Goal: Task Accomplishment & Management: Complete application form

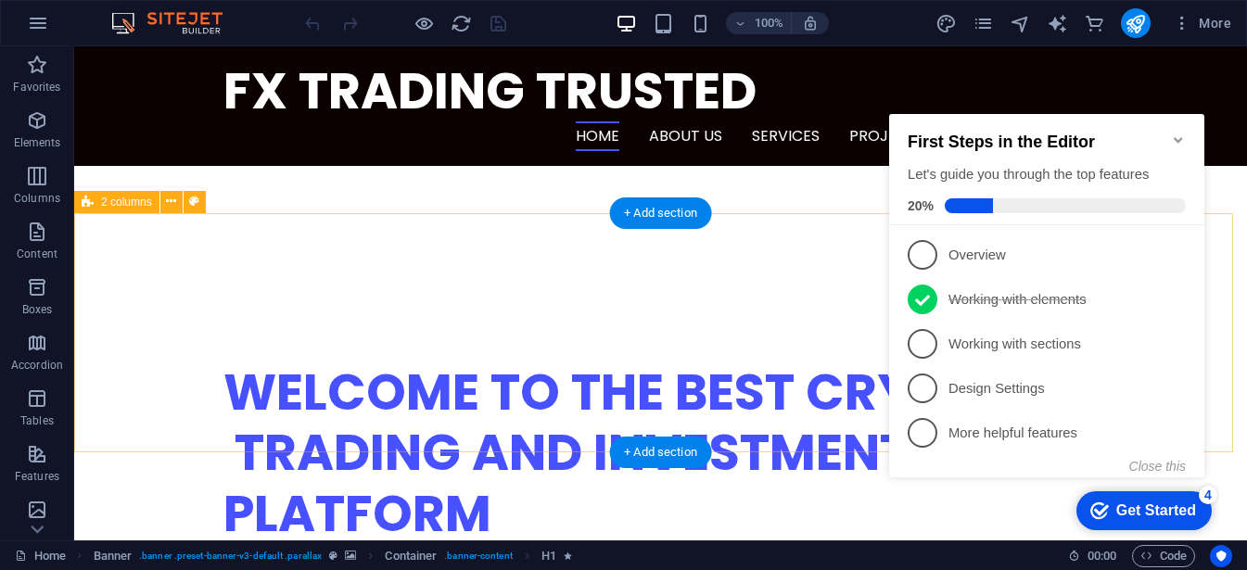
scroll to position [414, 0]
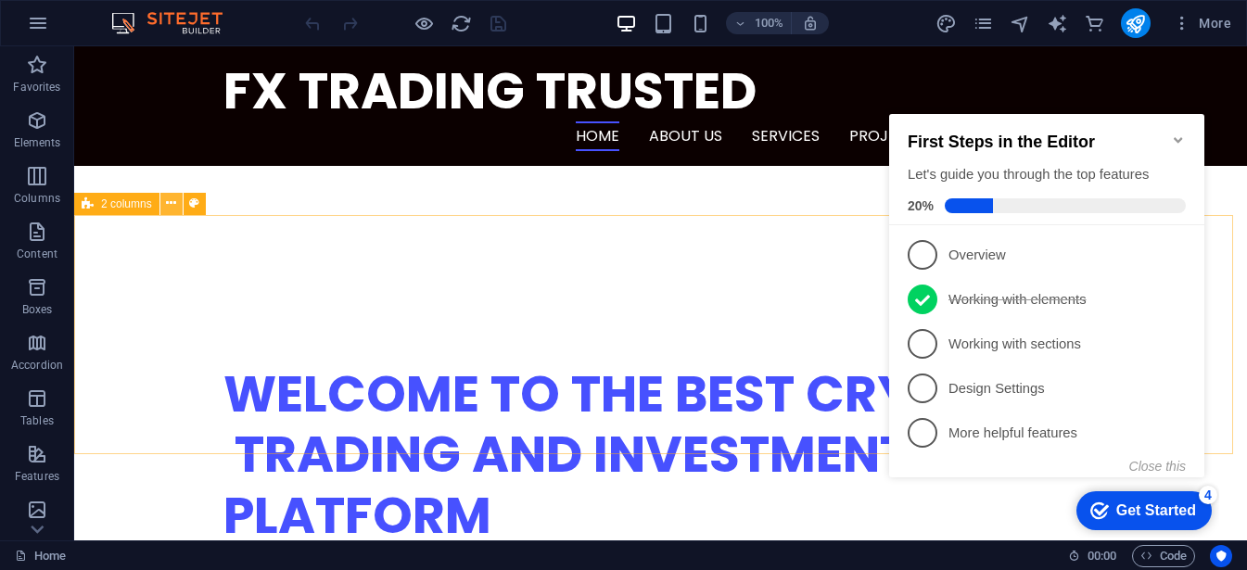
click at [171, 206] on icon at bounding box center [171, 203] width 10 height 19
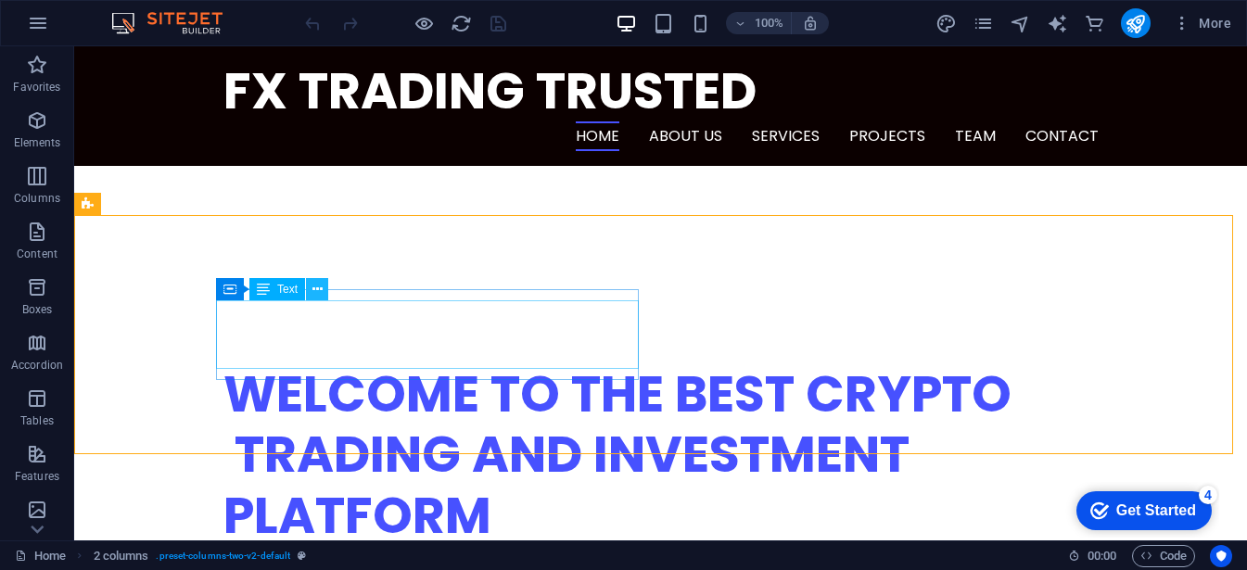
click at [0, 0] on icon at bounding box center [0, 0] width 0 height 0
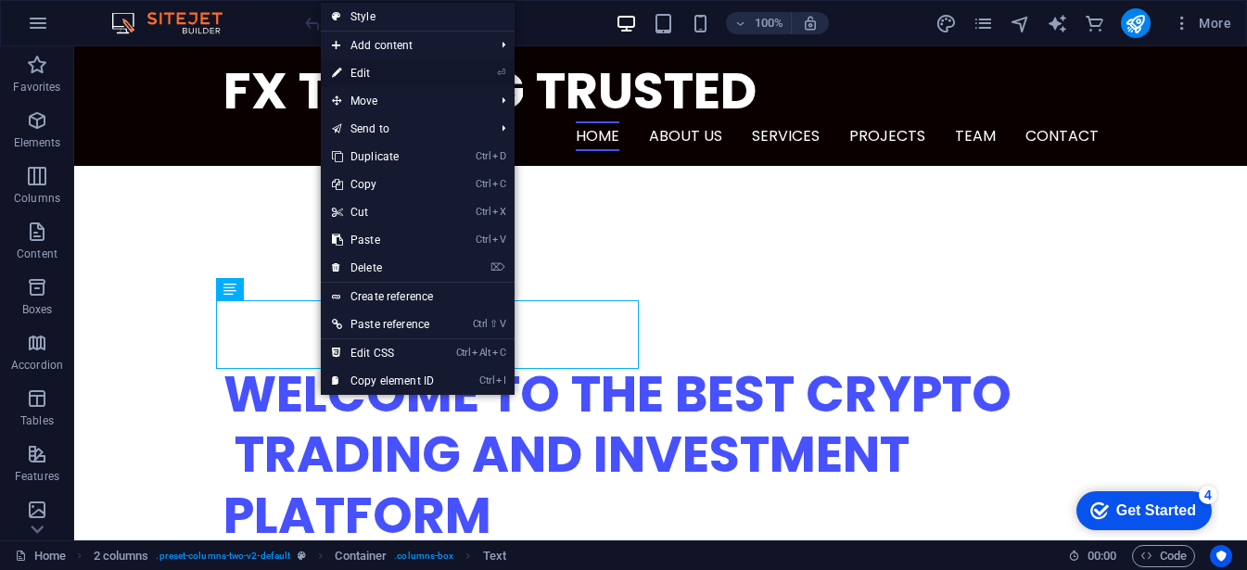
click at [379, 71] on link "⏎ Edit" at bounding box center [383, 73] width 124 height 28
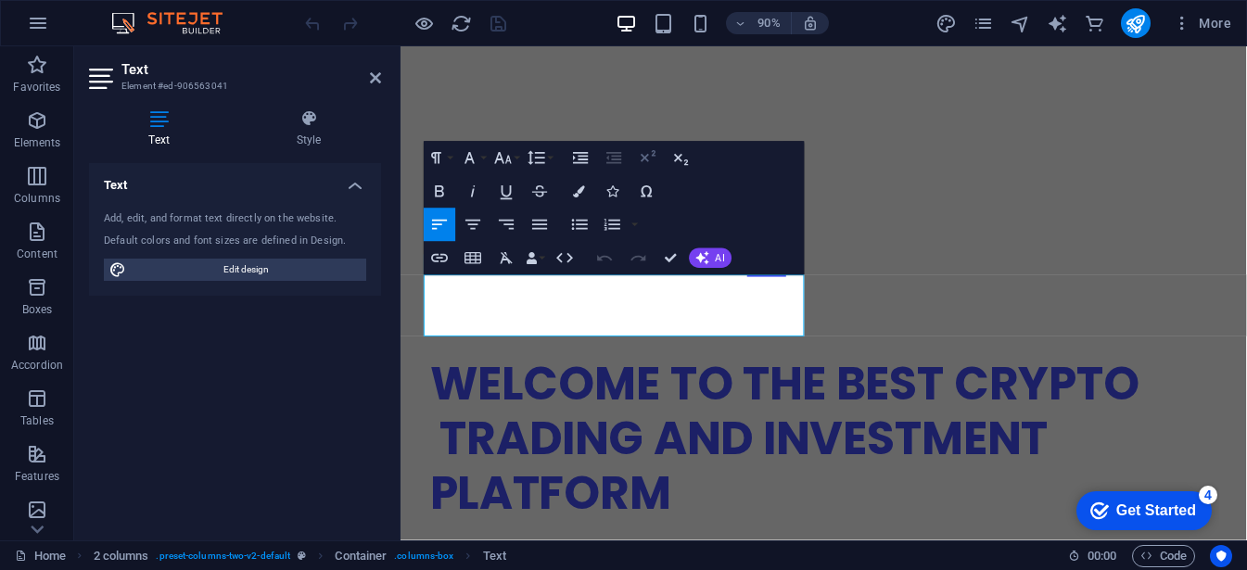
click at [646, 154] on icon "button" at bounding box center [647, 158] width 20 height 20
click at [380, 81] on icon at bounding box center [375, 77] width 11 height 15
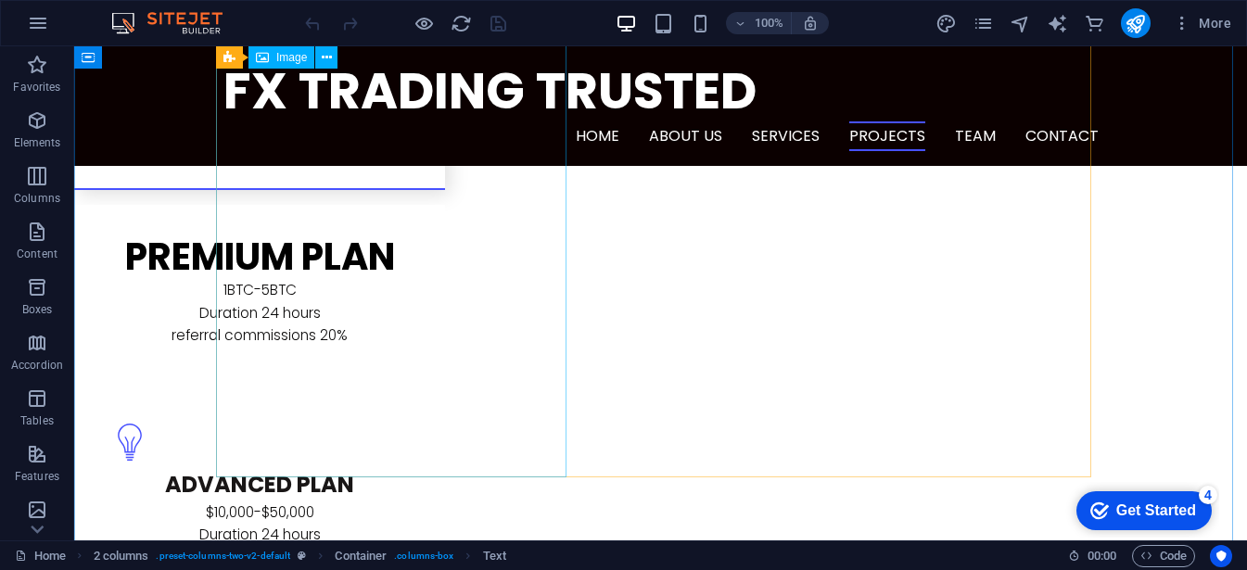
scroll to position [2484, 0]
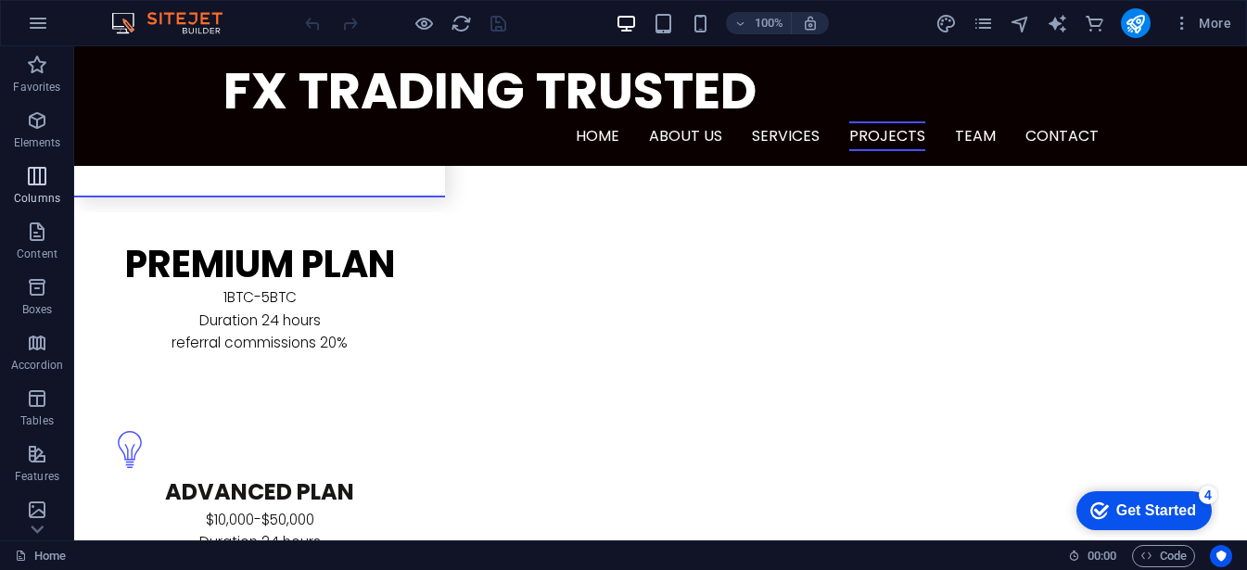
click at [22, 177] on span "Columns" at bounding box center [37, 187] width 74 height 44
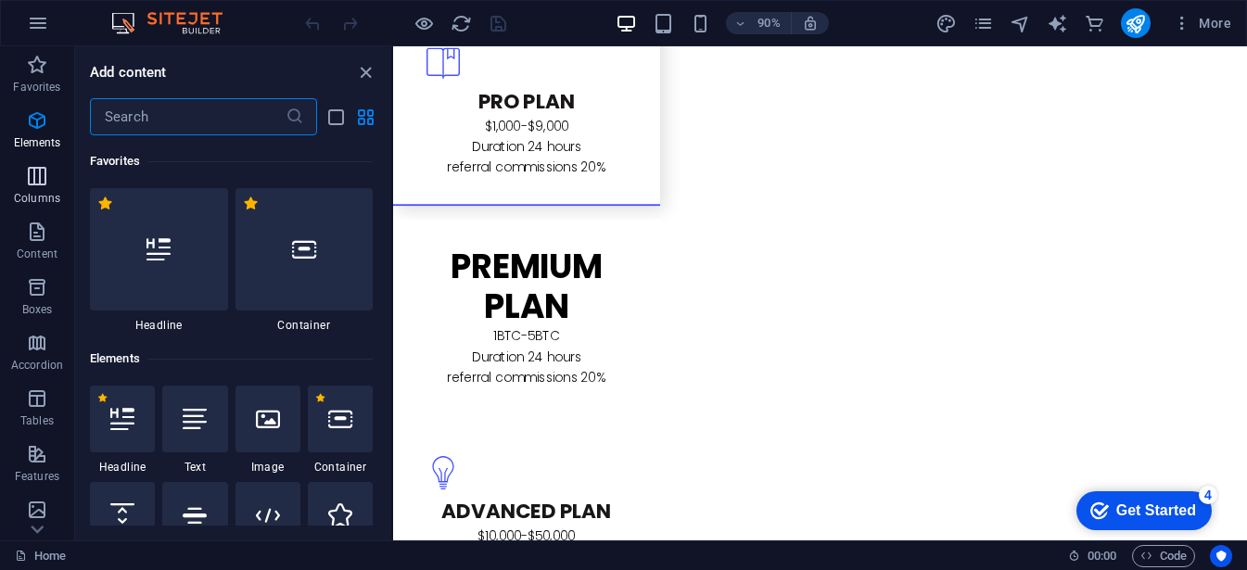
scroll to position [918, 0]
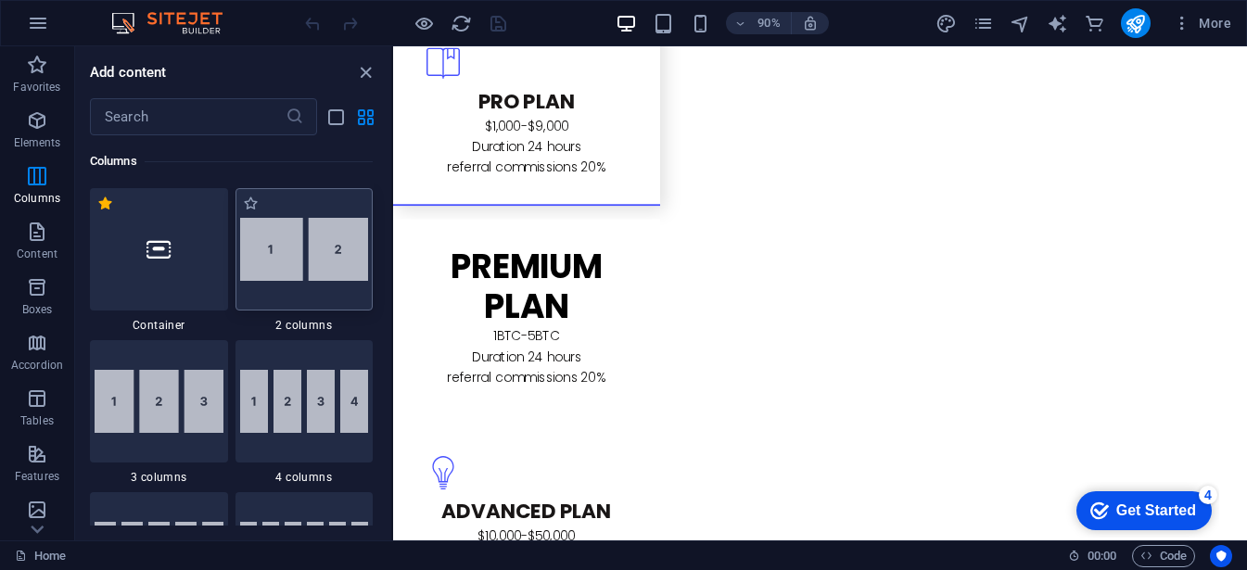
click at [277, 264] on img at bounding box center [304, 249] width 129 height 63
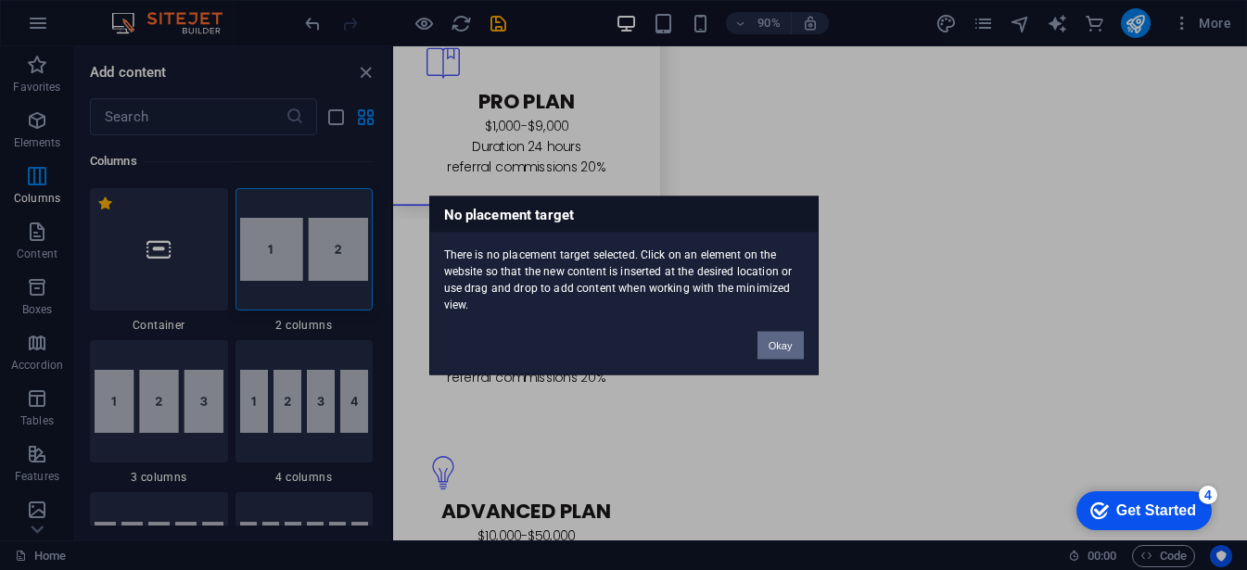
click at [786, 345] on button "Okay" at bounding box center [780, 345] width 46 height 28
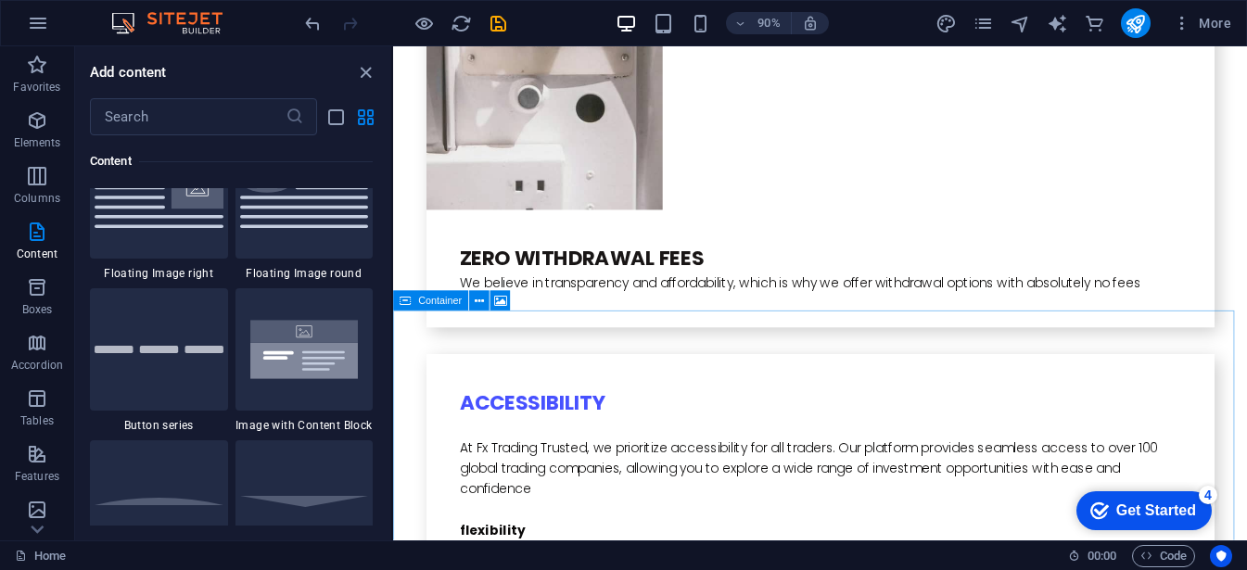
scroll to position [4208, 0]
click at [30, 300] on span "Boxes" at bounding box center [37, 298] width 74 height 44
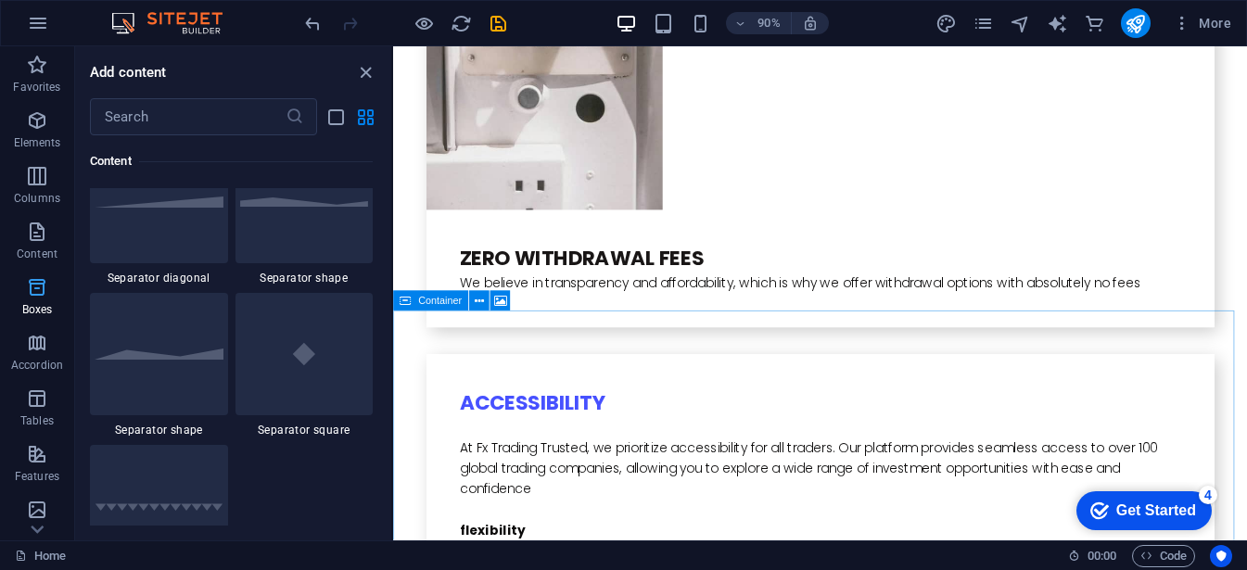
scroll to position [5112, 0]
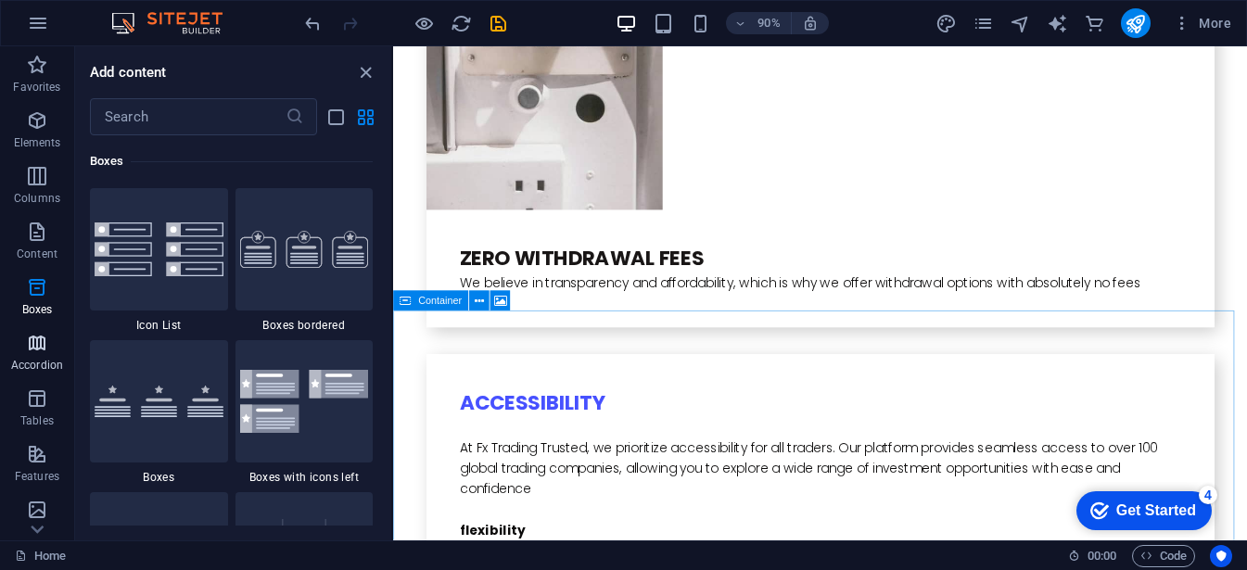
click at [43, 346] on icon "button" at bounding box center [37, 343] width 22 height 22
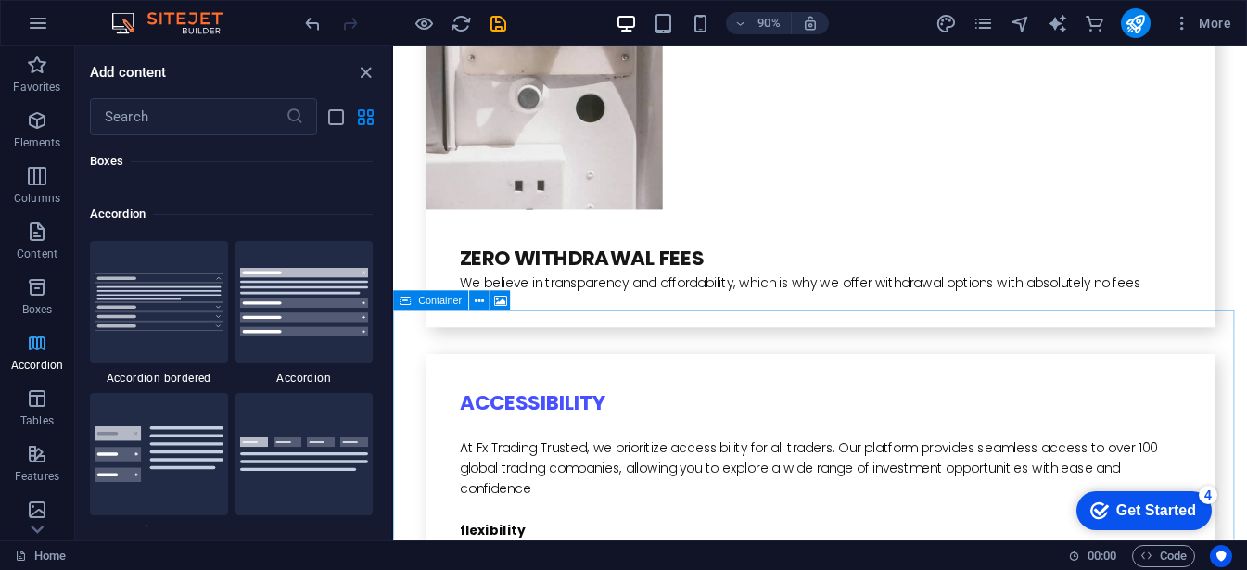
scroll to position [5917, 0]
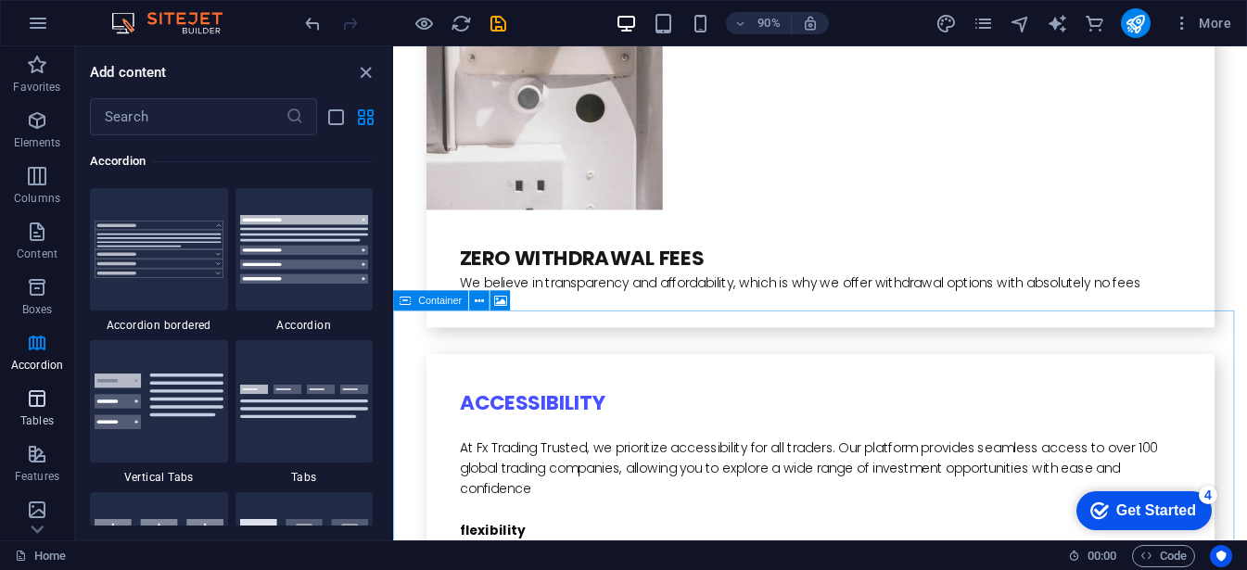
click at [32, 414] on p "Tables" at bounding box center [36, 420] width 33 height 15
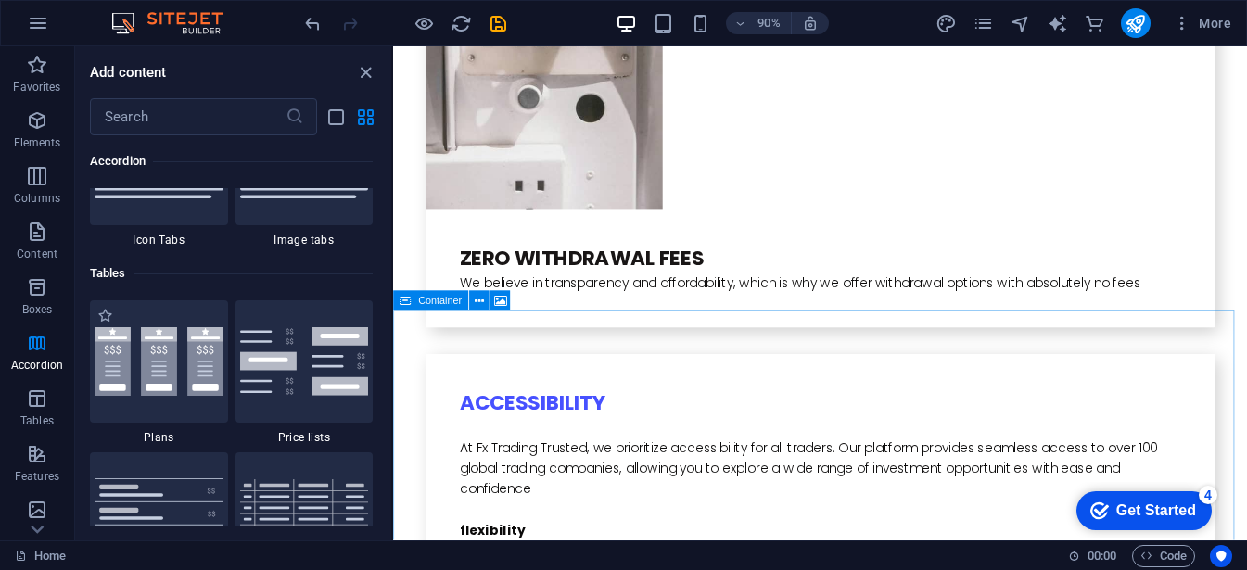
scroll to position [6308, 0]
click at [191, 326] on img at bounding box center [159, 360] width 129 height 69
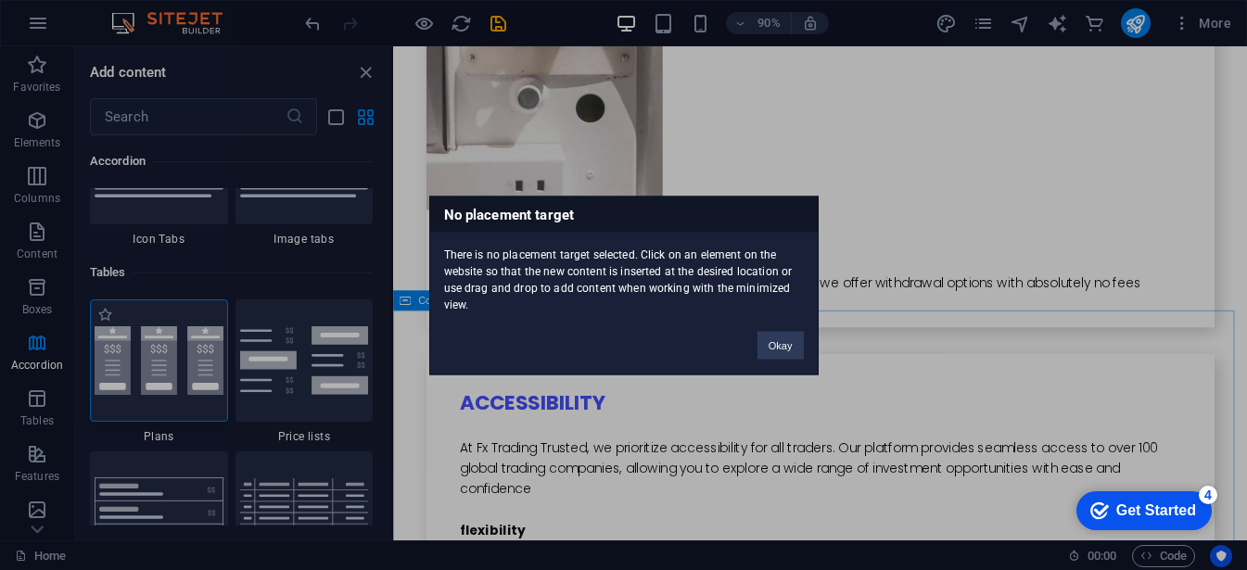
click at [191, 326] on div "No placement target There is no placement target selected. Click on an element …" at bounding box center [623, 285] width 1247 height 570
click at [191, 326] on img at bounding box center [159, 360] width 129 height 69
click at [779, 358] on button "Okay" at bounding box center [780, 345] width 46 height 28
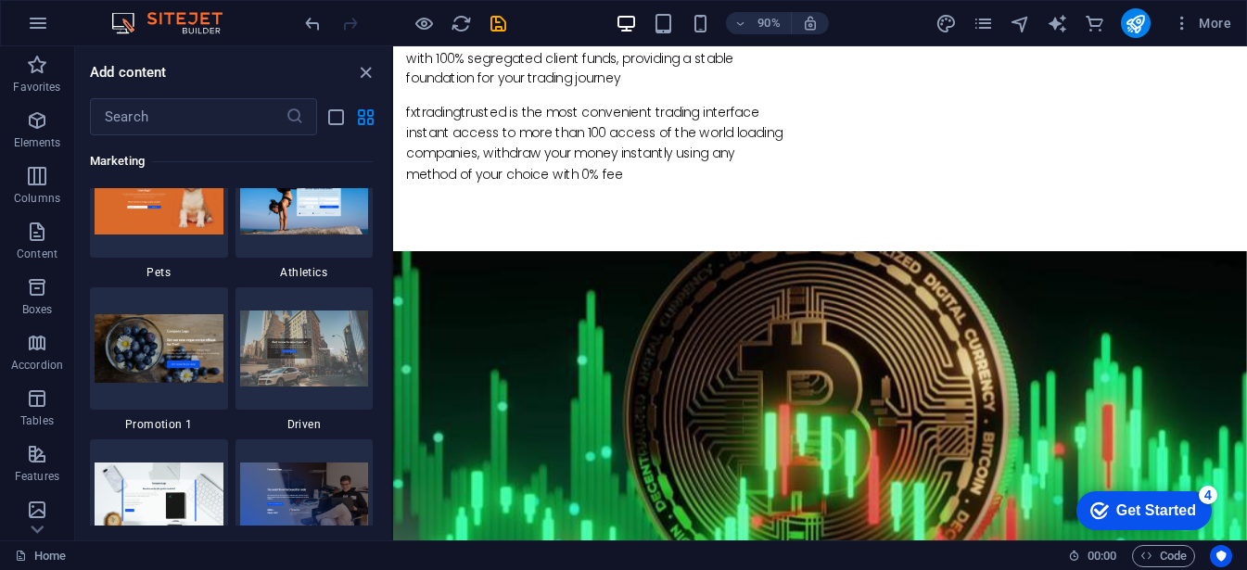
scroll to position [16000, 0]
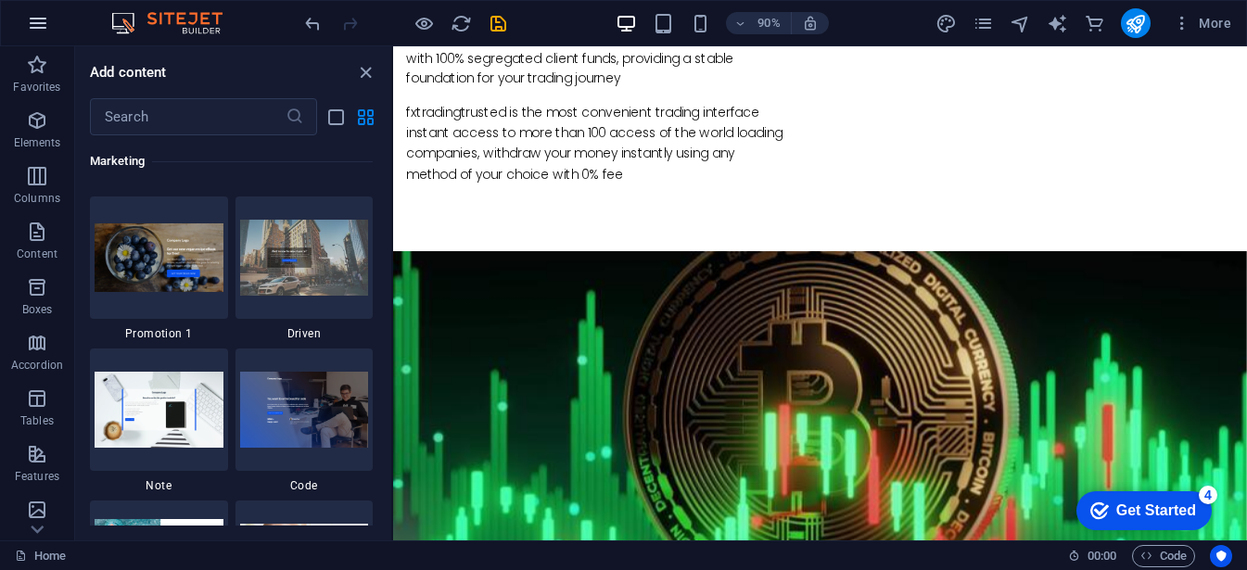
click at [40, 19] on icon "button" at bounding box center [38, 23] width 22 height 22
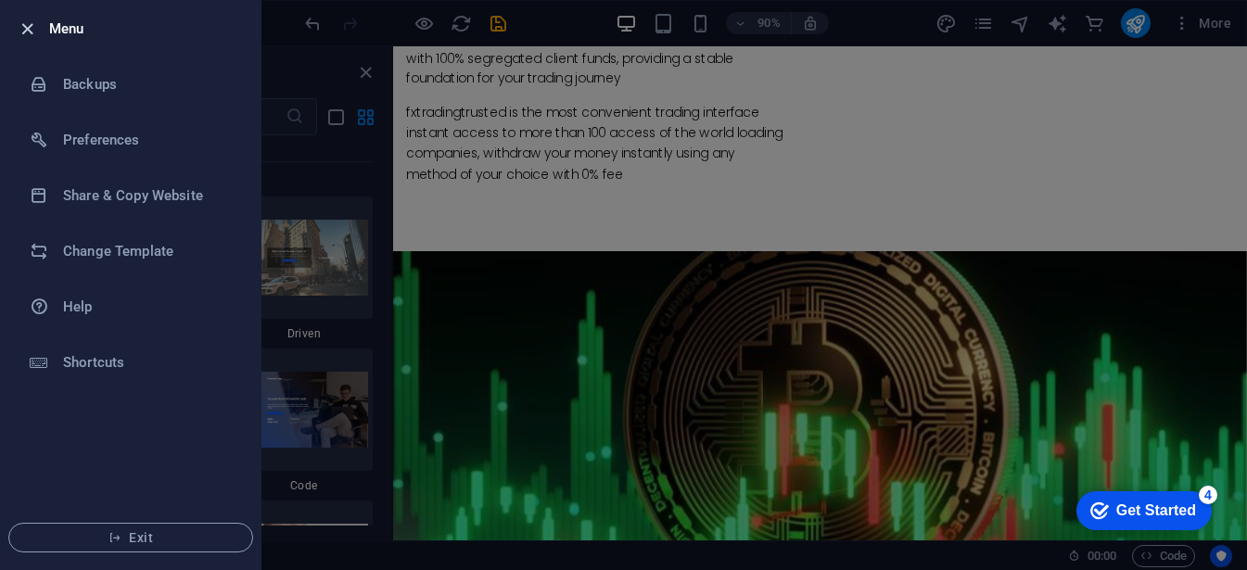
click at [32, 29] on icon "button" at bounding box center [27, 29] width 21 height 21
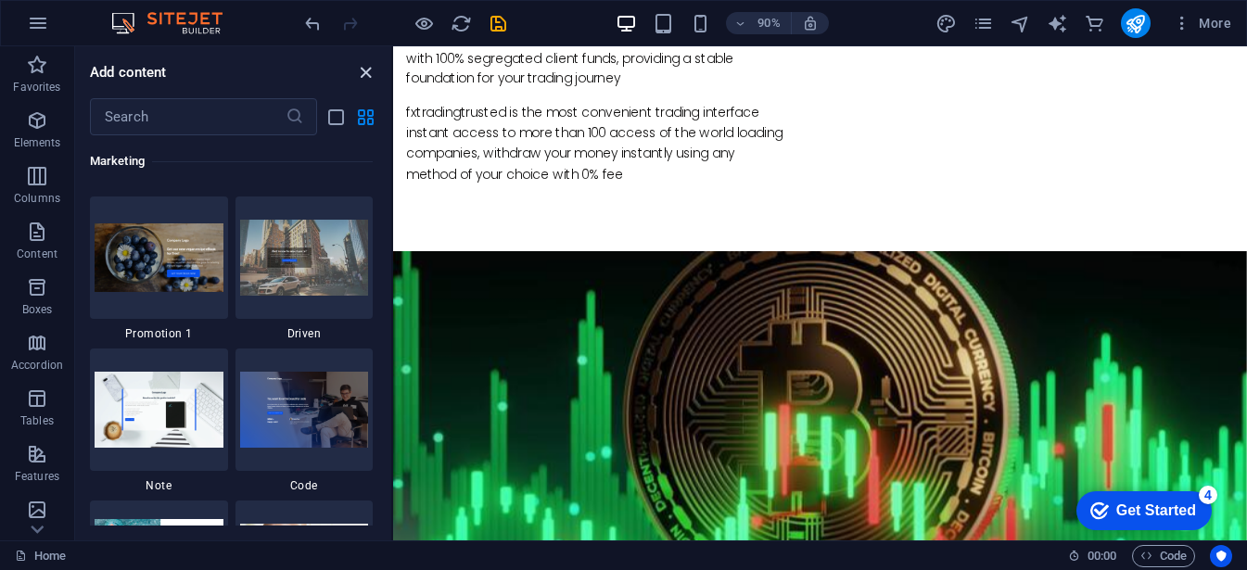
click at [368, 76] on icon "close panel" at bounding box center [365, 72] width 21 height 21
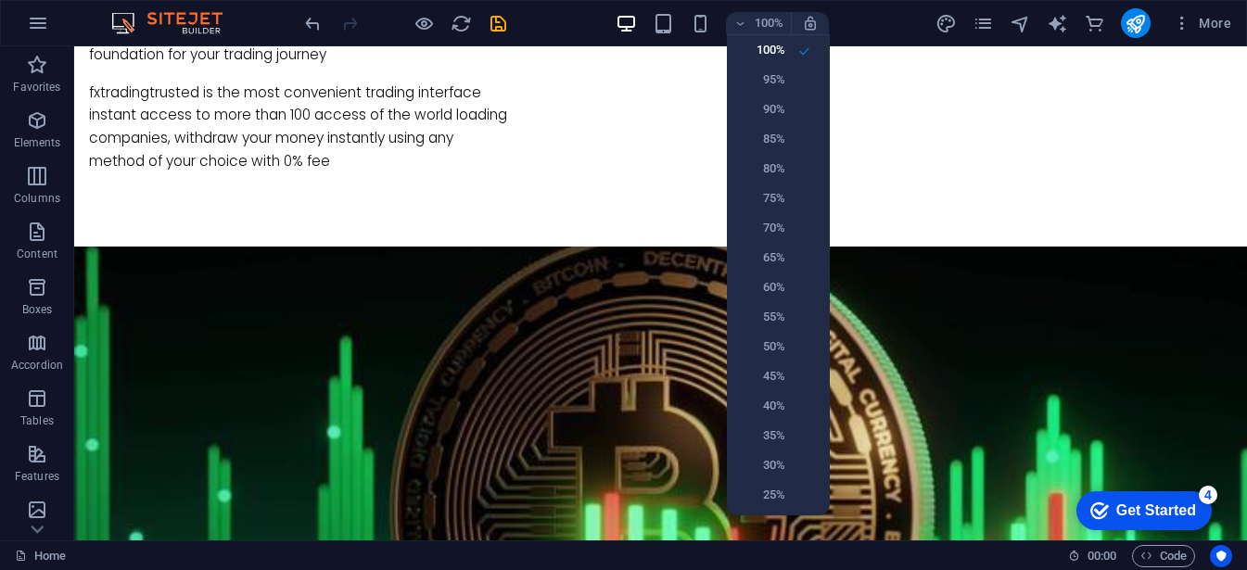
click at [749, 21] on div at bounding box center [623, 285] width 1247 height 570
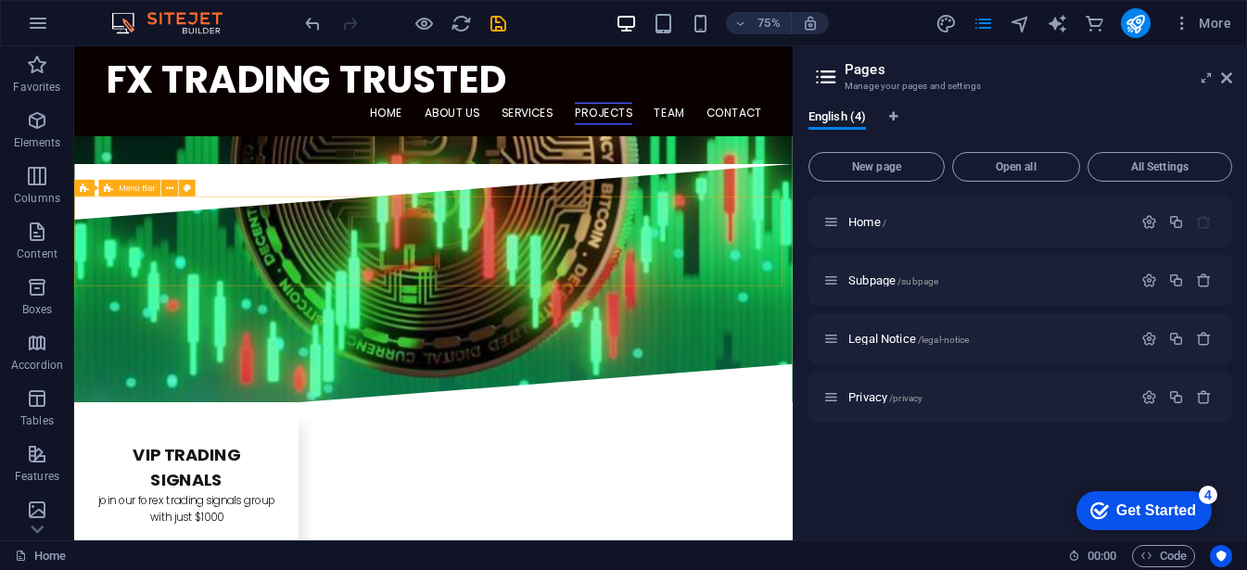
scroll to position [1677, 0]
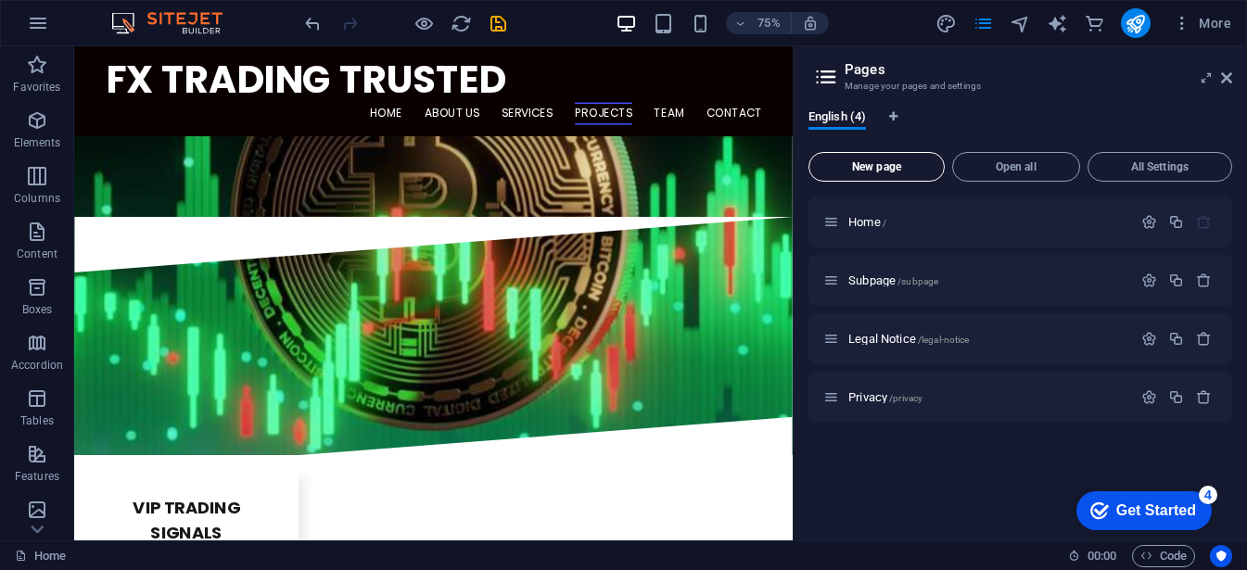
click at [892, 166] on span "New page" at bounding box center [876, 166] width 120 height 11
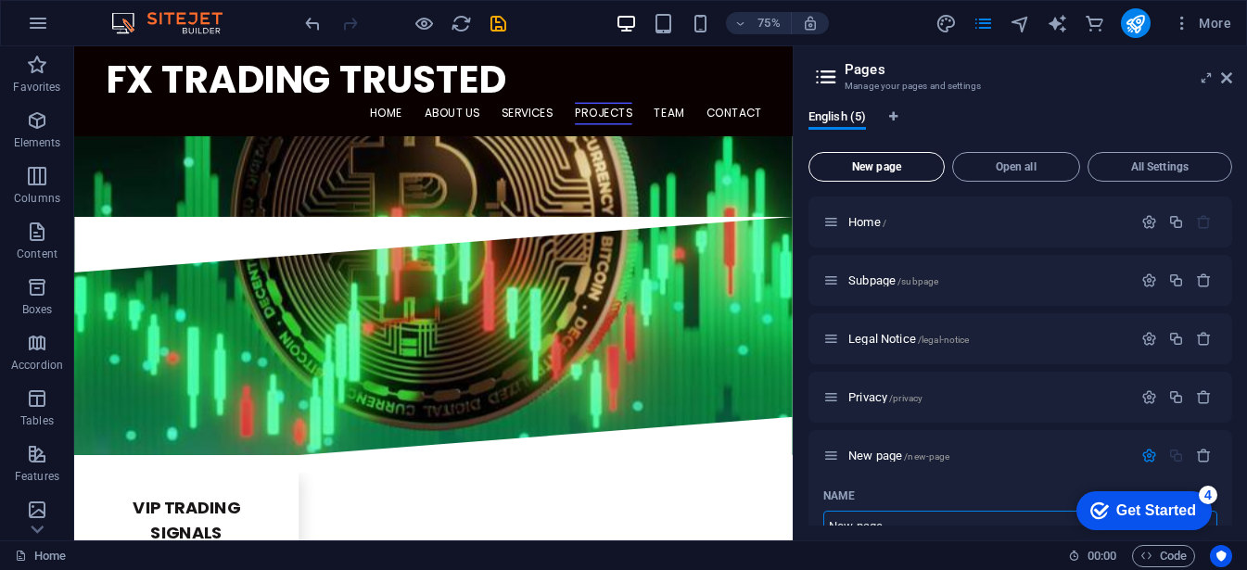
scroll to position [15, 0]
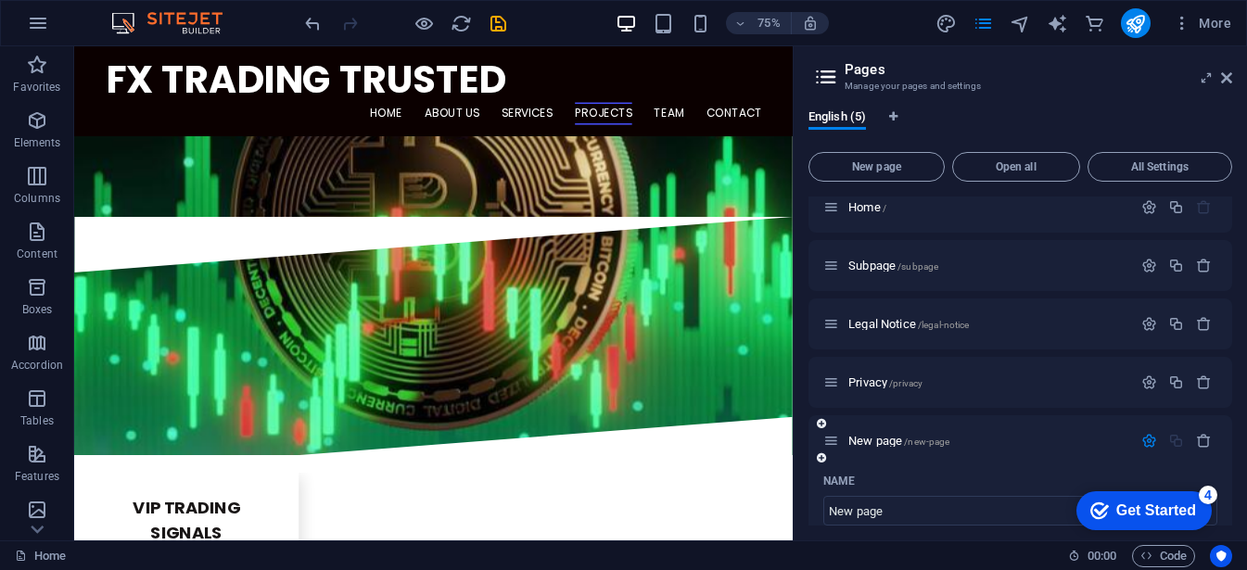
click at [1147, 446] on icon "button" at bounding box center [1149, 441] width 16 height 16
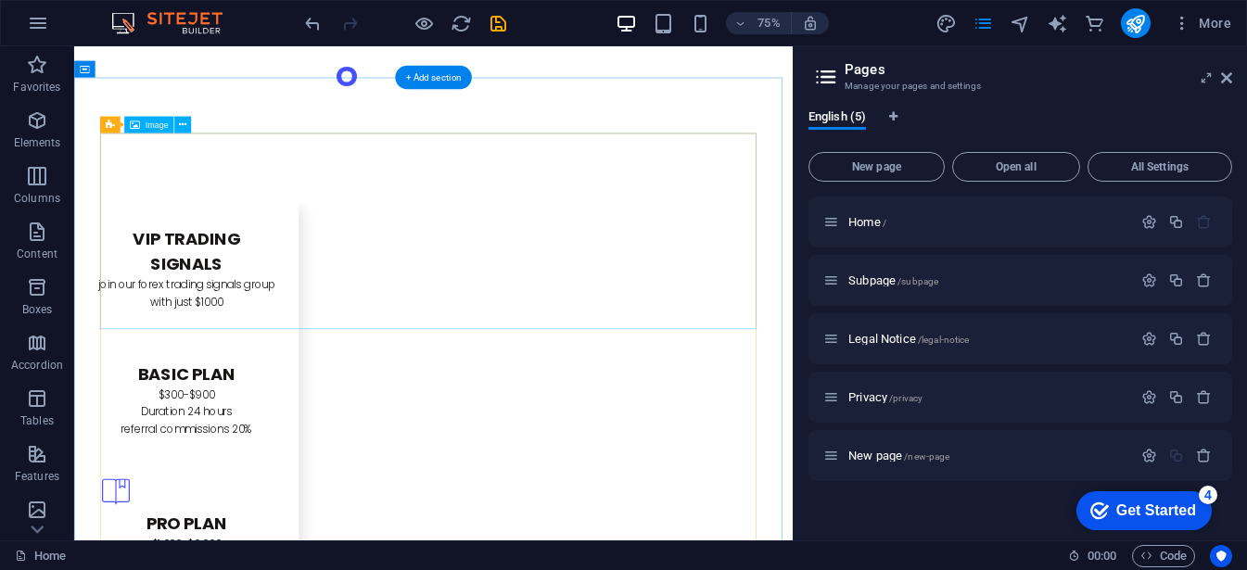
scroll to position [2037, 0]
click at [1225, 71] on icon at bounding box center [1226, 77] width 11 height 15
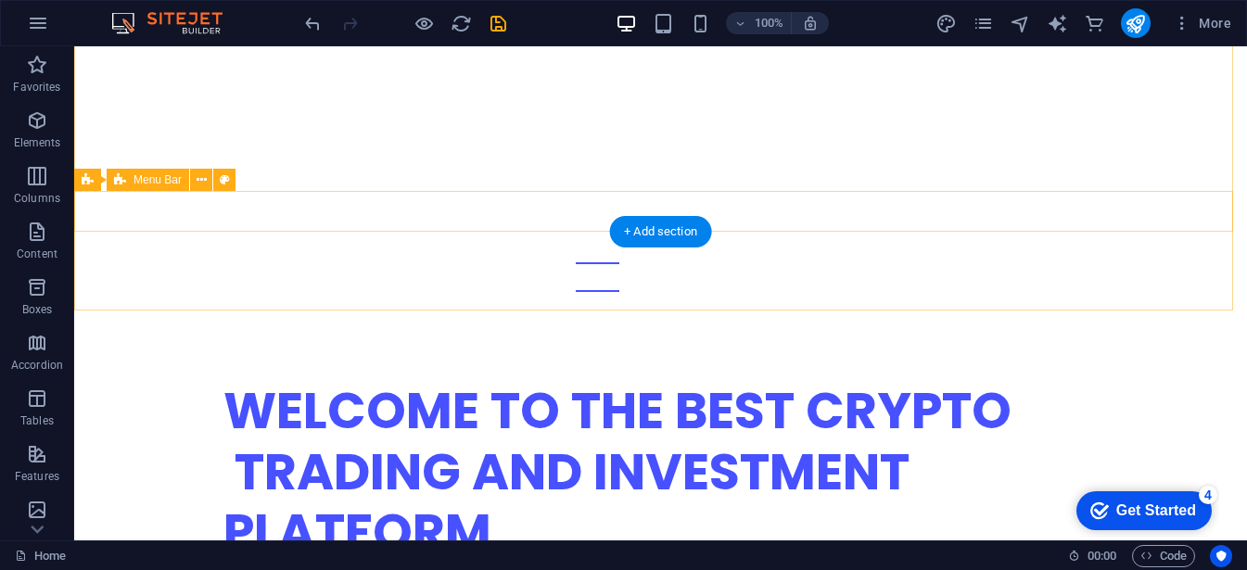
scroll to position [116, 0]
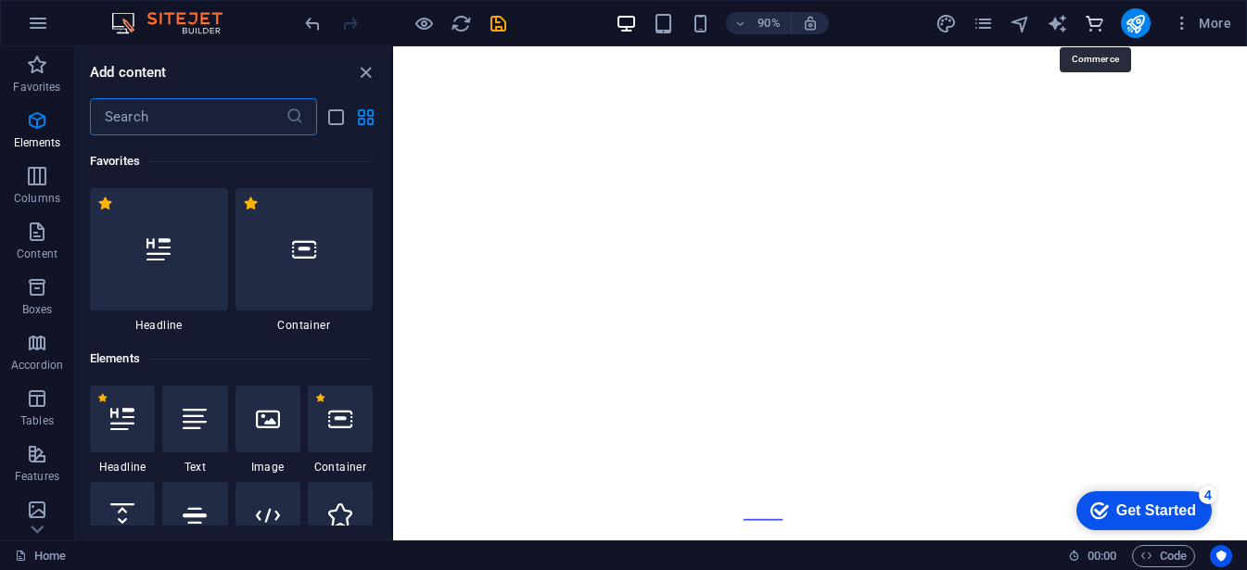
scroll to position [17860, 0]
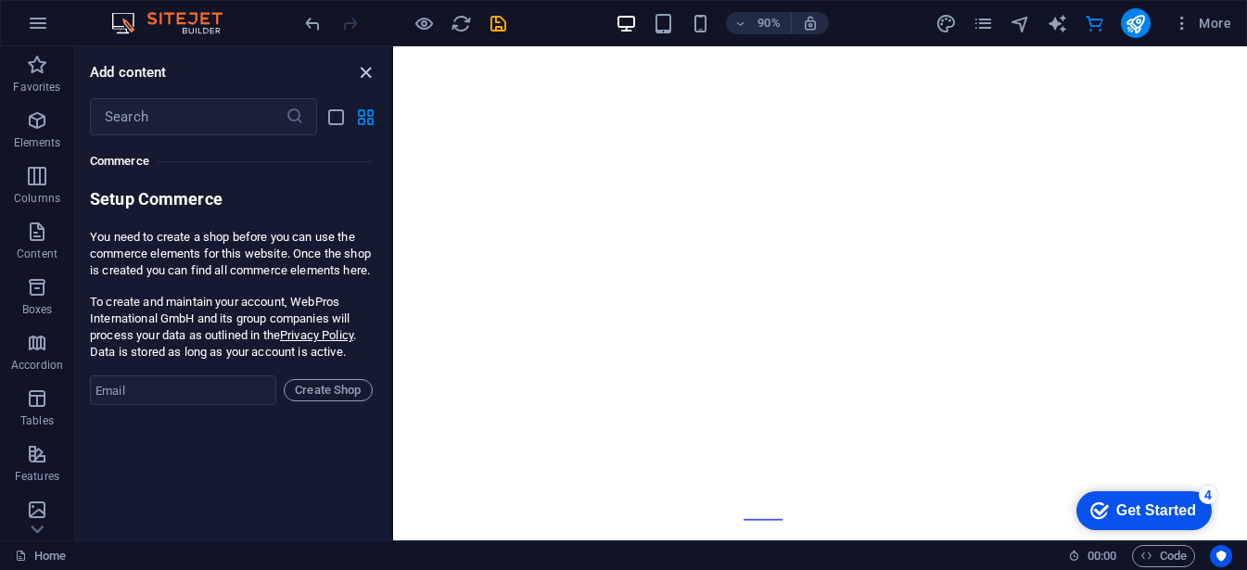
click at [369, 75] on icon "close panel" at bounding box center [365, 72] width 21 height 21
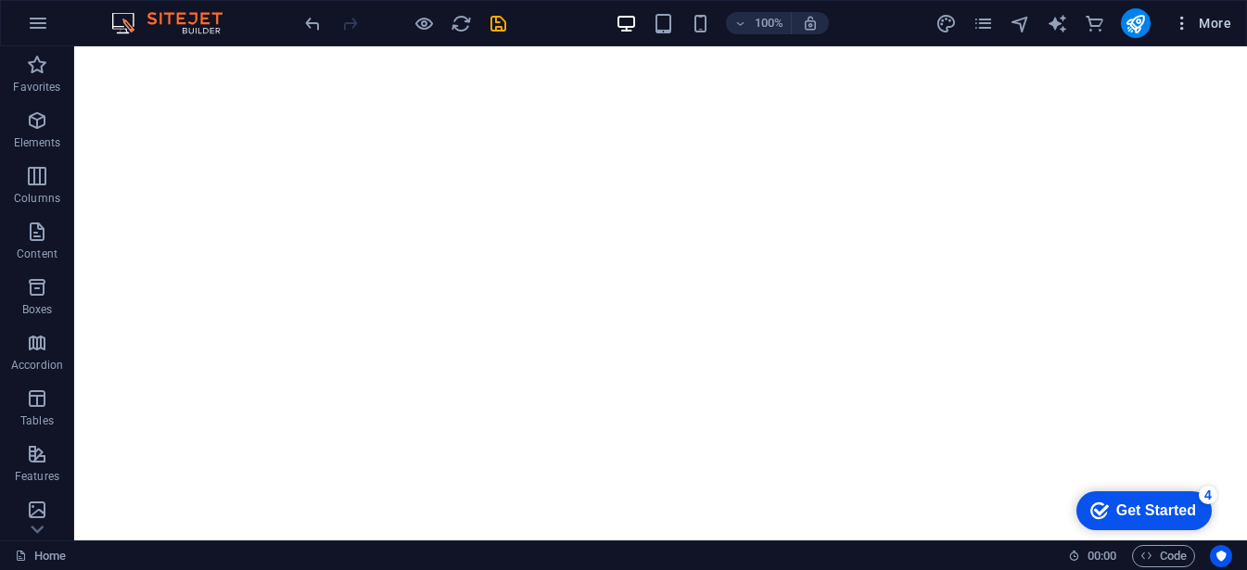
click at [1183, 22] on icon "button" at bounding box center [1181, 23] width 19 height 19
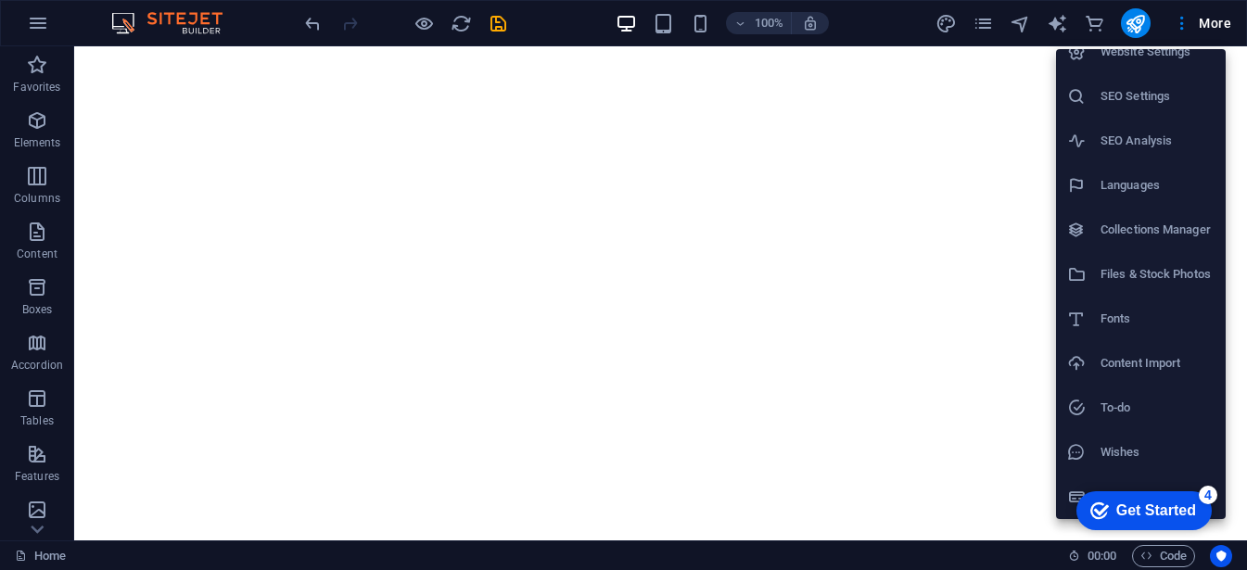
scroll to position [0, 0]
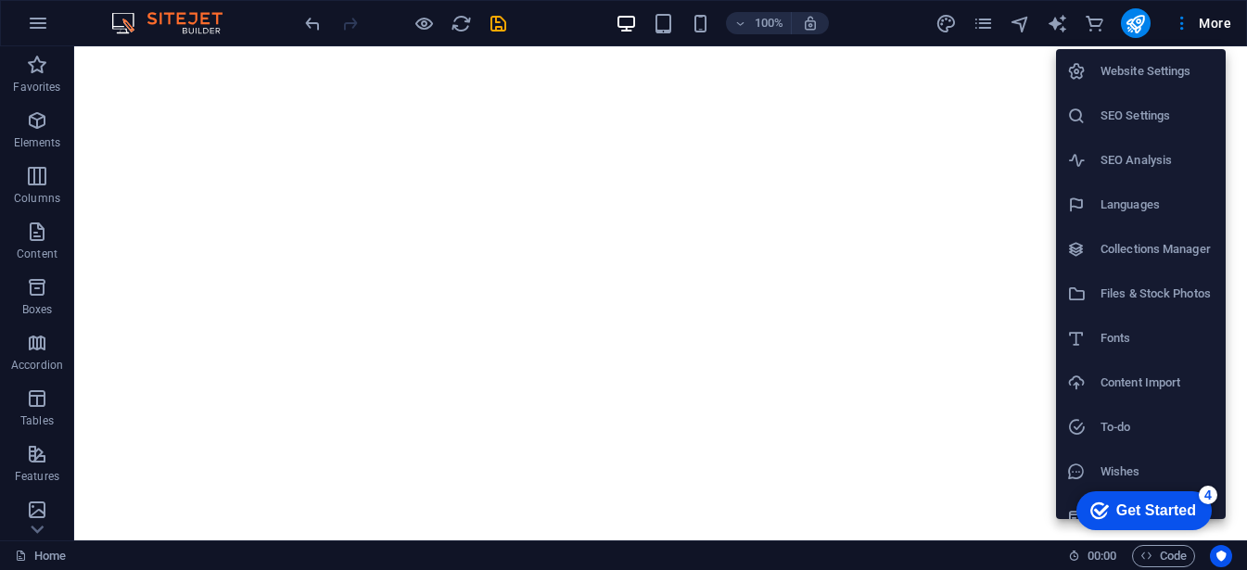
click at [1114, 72] on h6 "Website Settings" at bounding box center [1157, 71] width 114 height 22
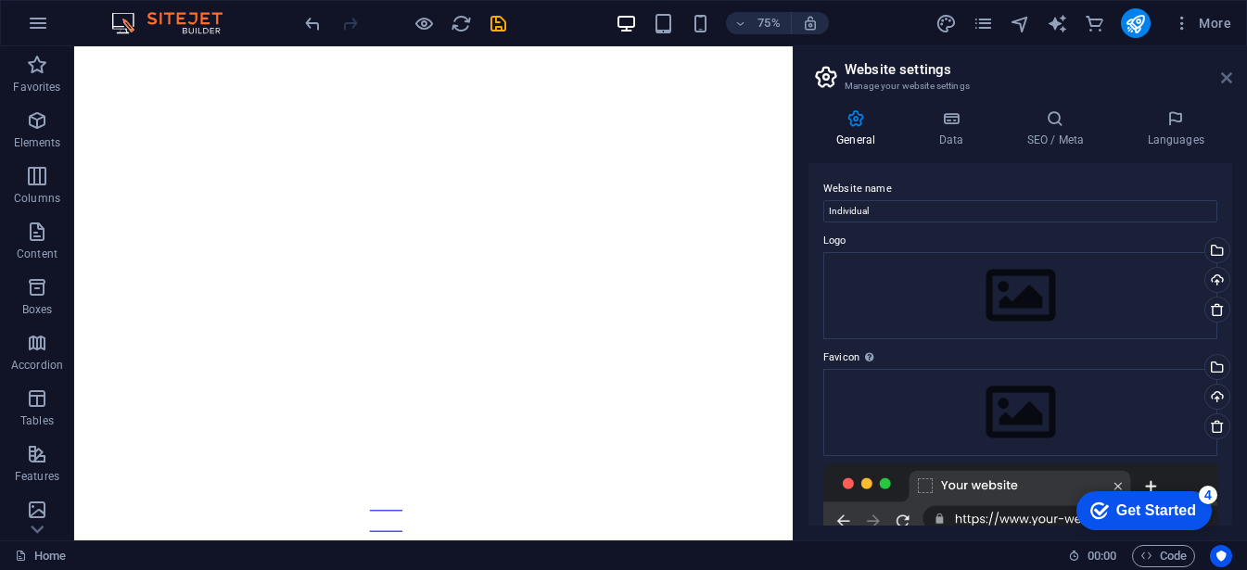
click at [1230, 74] on icon at bounding box center [1226, 77] width 11 height 15
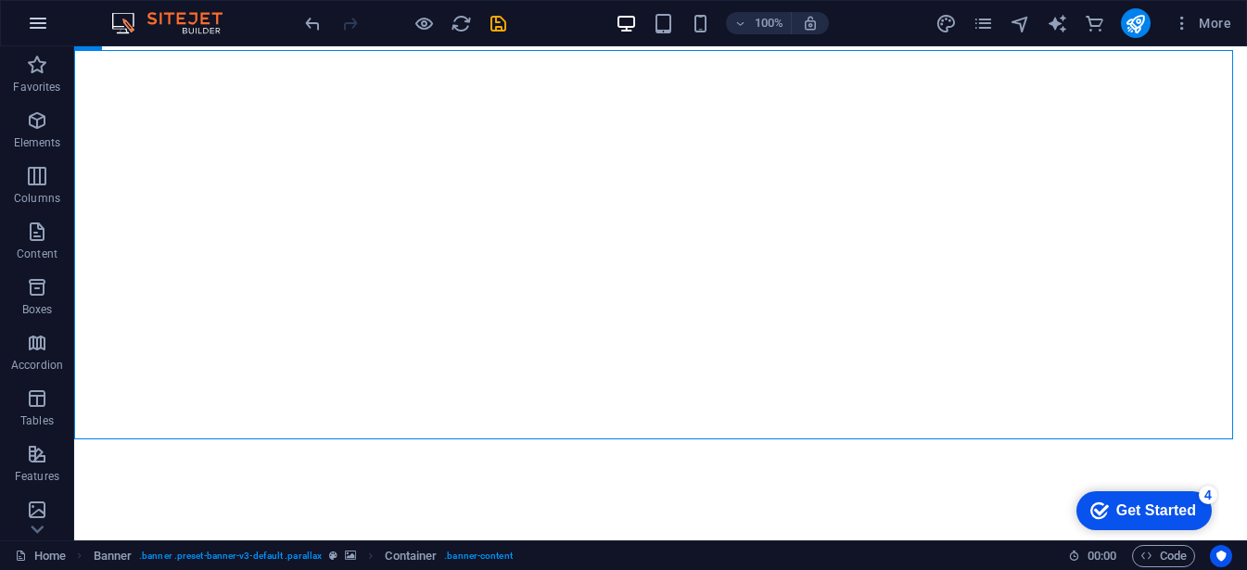
click at [30, 32] on icon "button" at bounding box center [38, 23] width 22 height 22
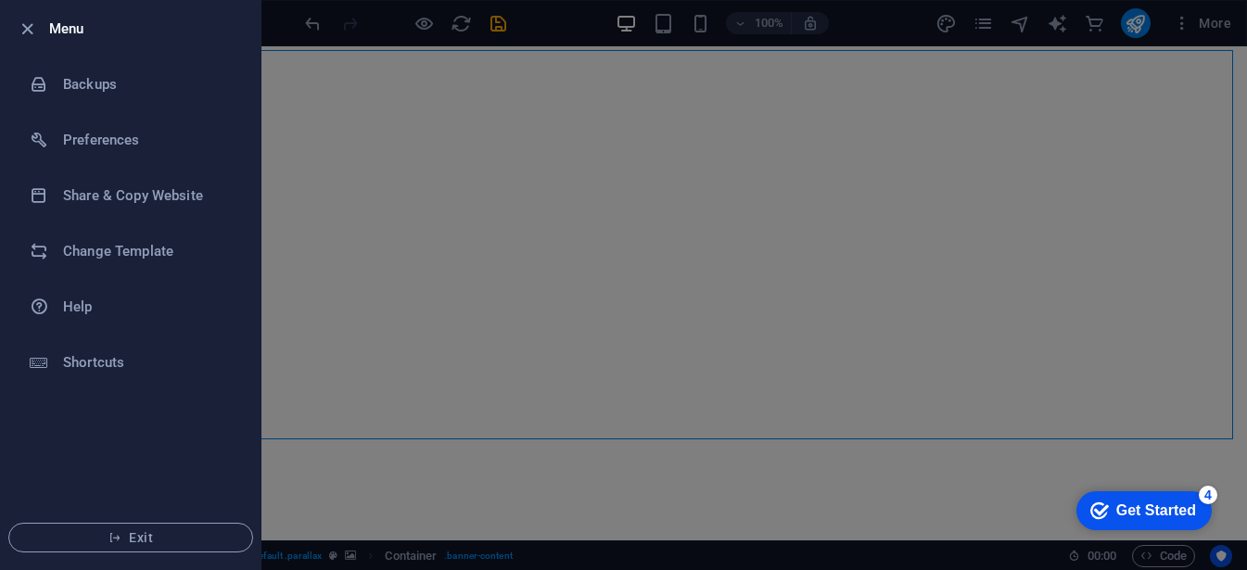
click at [29, 22] on icon "button" at bounding box center [27, 29] width 21 height 21
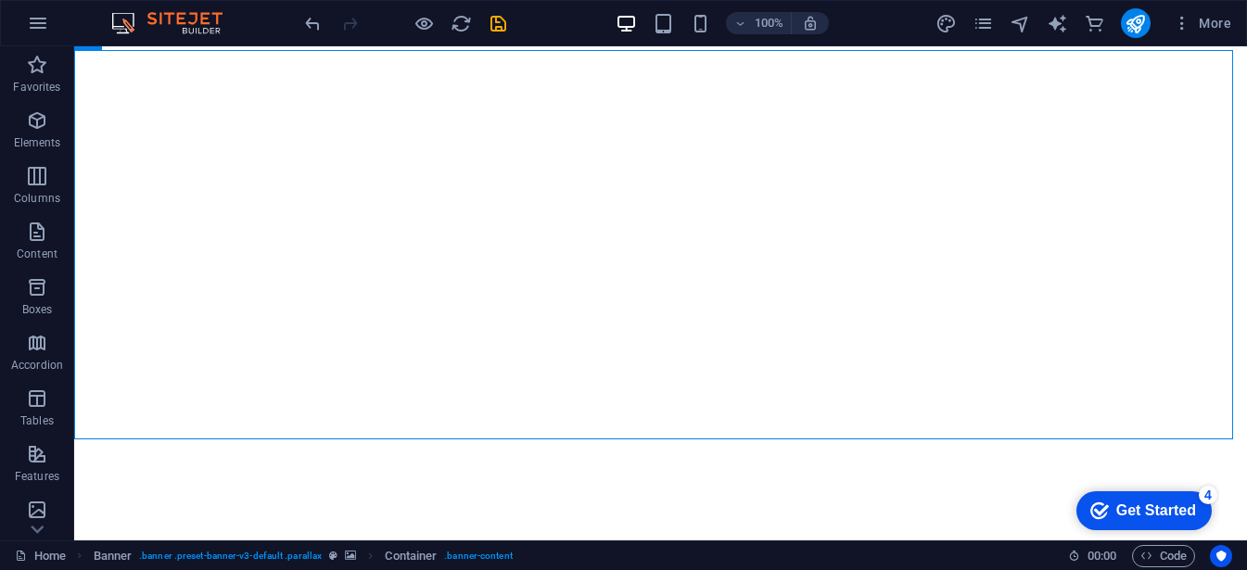
drag, startPoint x: 545, startPoint y: 350, endPoint x: -13, endPoint y: 386, distance: 559.0
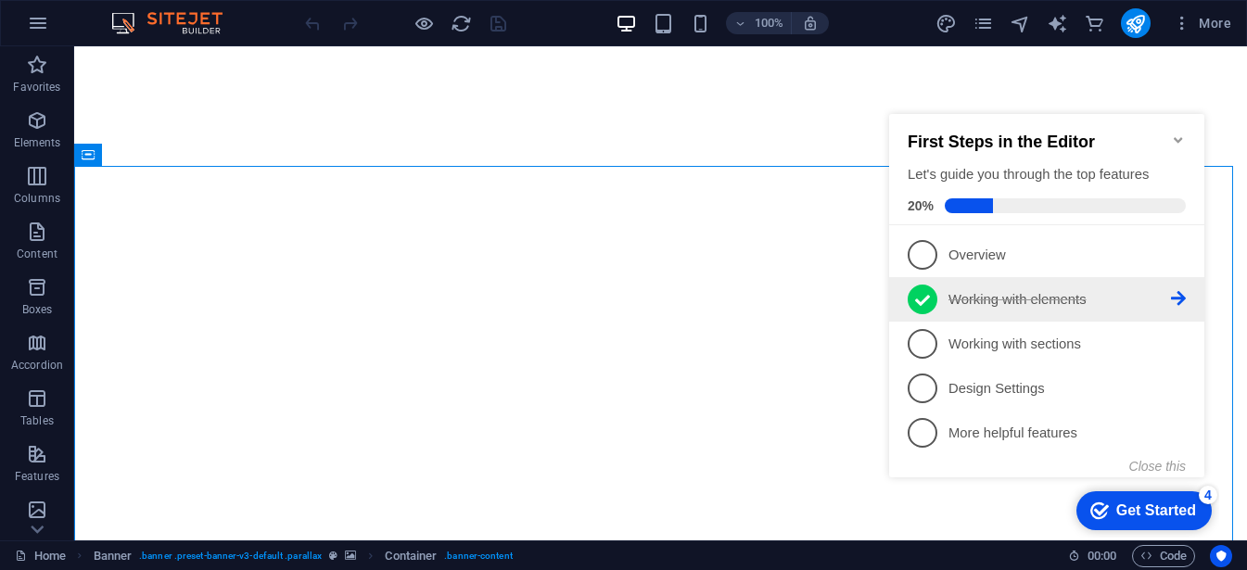
click at [1026, 290] on p "Working with elements - completed" at bounding box center [1059, 299] width 222 height 19
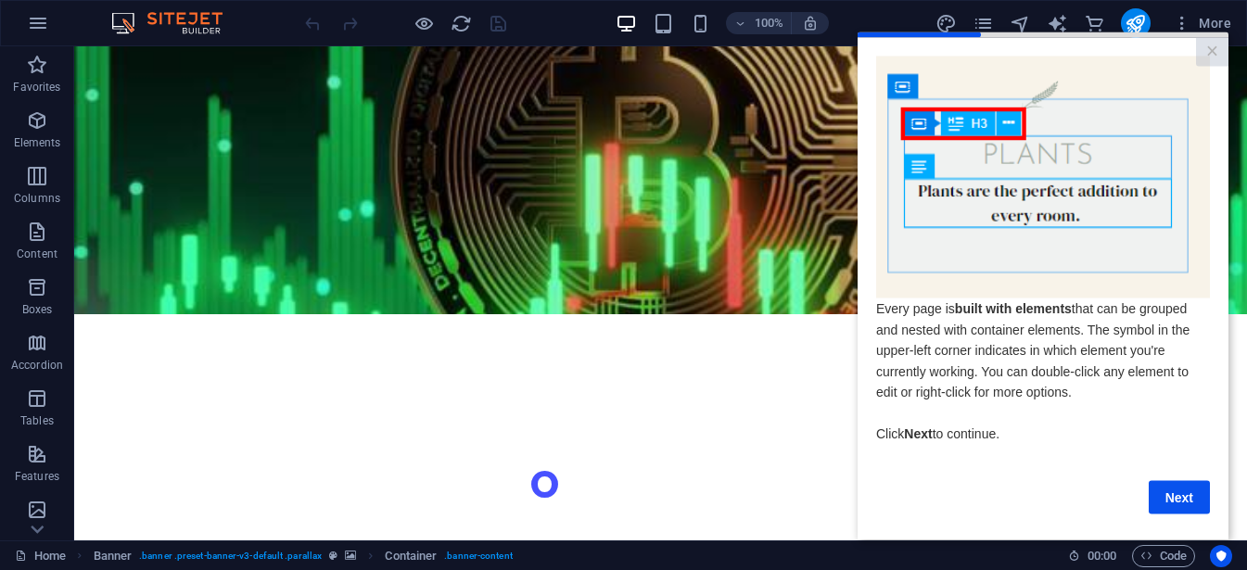
scroll to position [1523, 0]
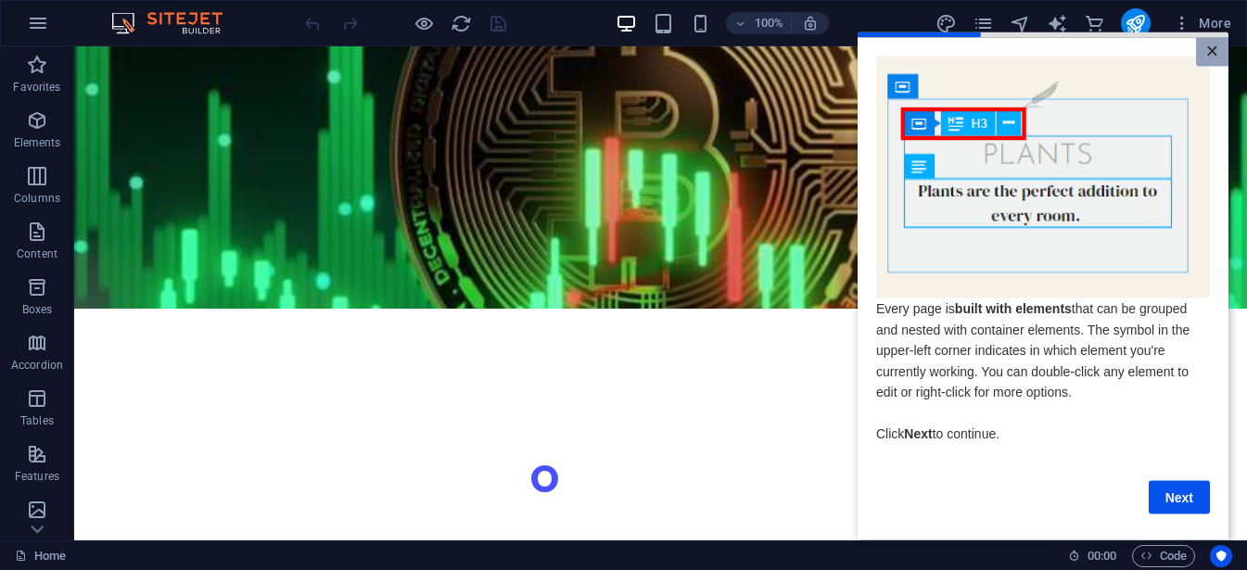
click at [1211, 42] on link "×" at bounding box center [1212, 51] width 32 height 29
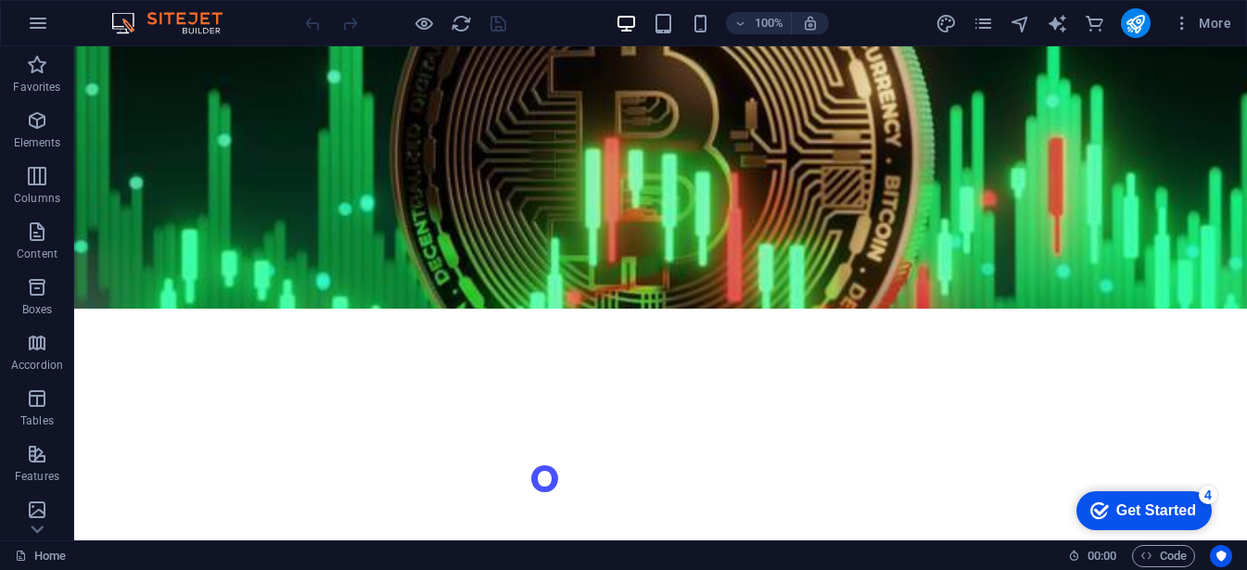
scroll to position [0, 0]
click at [1135, 18] on icon "publish" at bounding box center [1134, 23] width 21 height 21
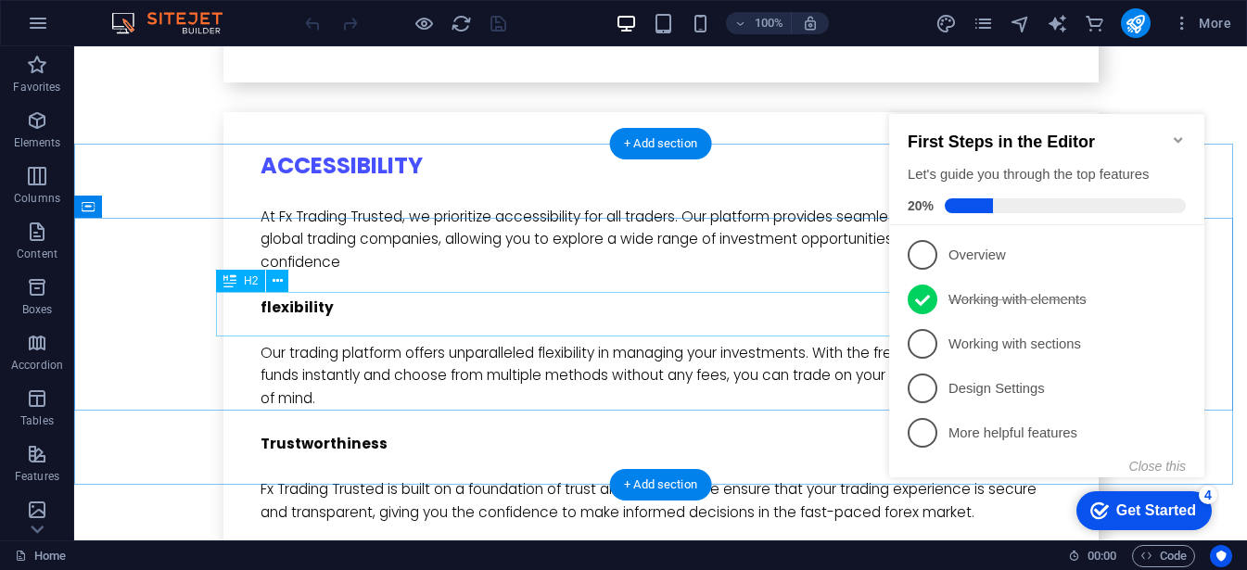
scroll to position [4537, 0]
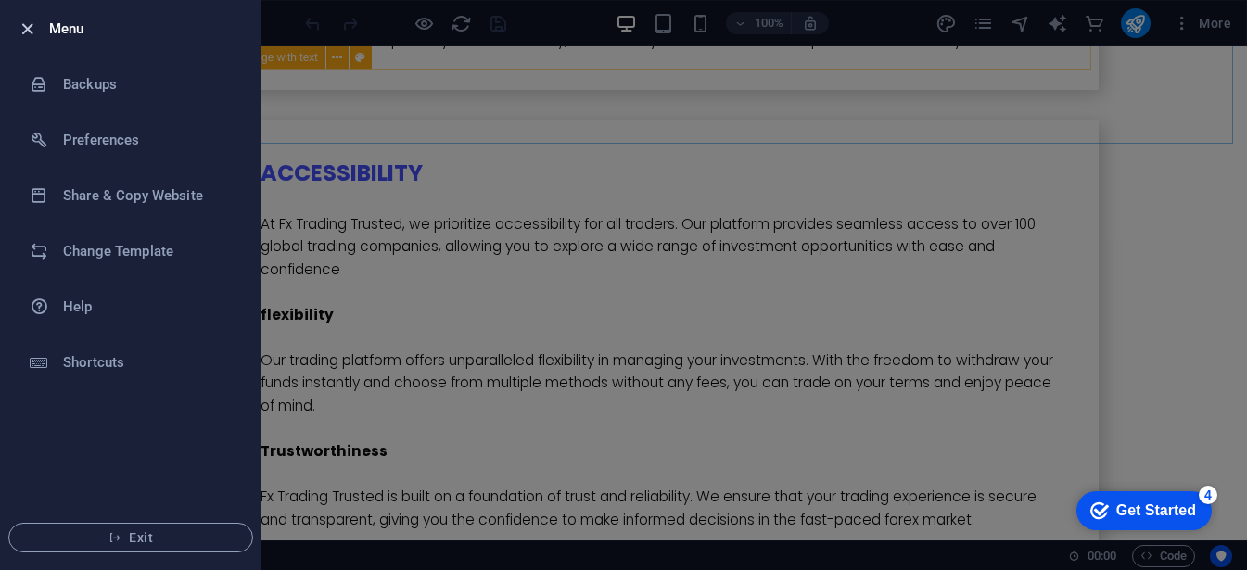
click at [31, 23] on icon "button" at bounding box center [27, 29] width 21 height 21
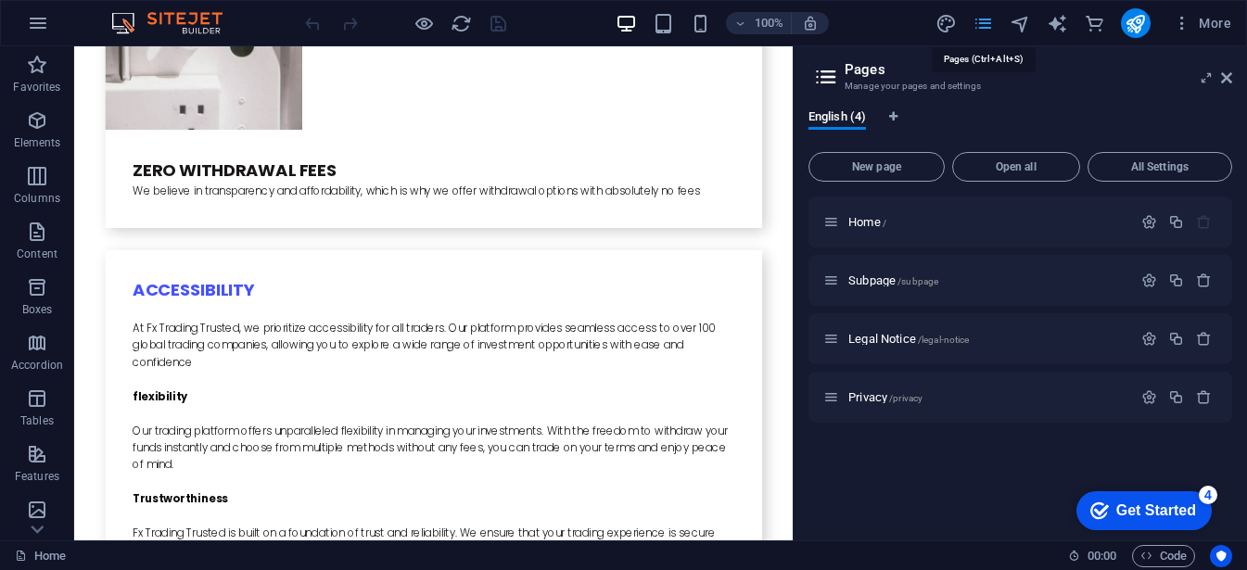
scroll to position [4647, 0]
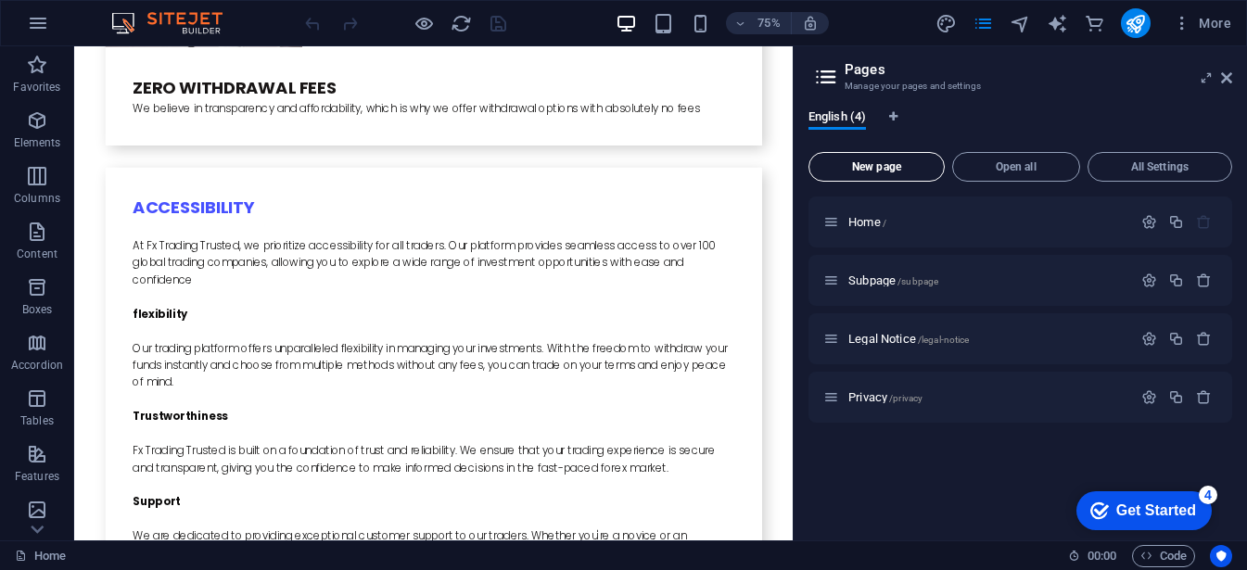
click at [913, 170] on span "New page" at bounding box center [876, 166] width 120 height 11
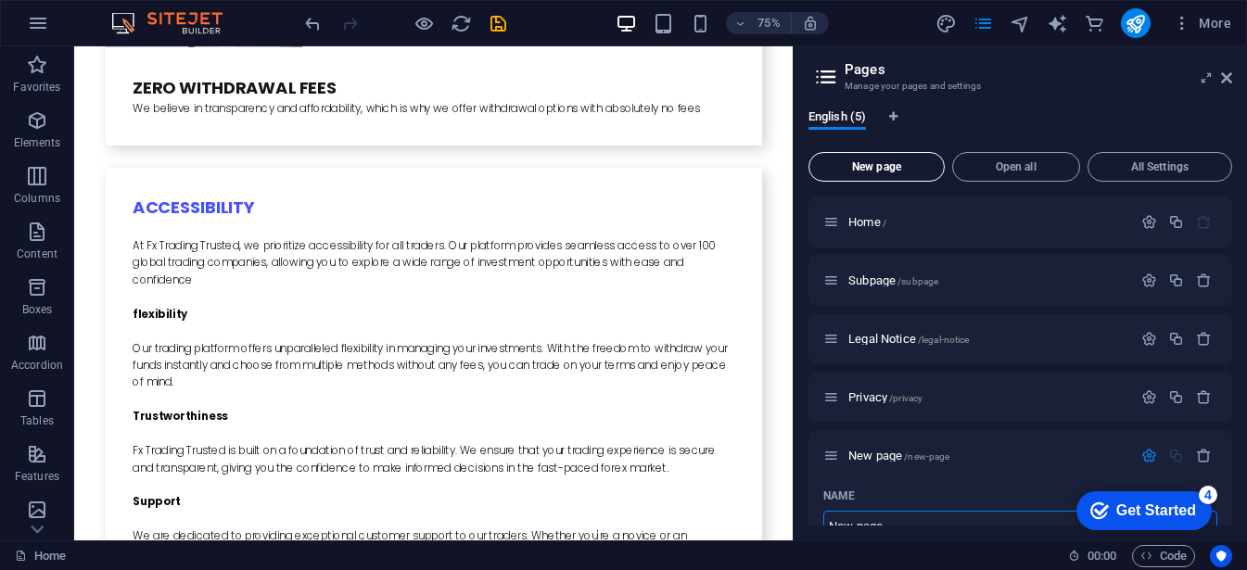
scroll to position [15, 0]
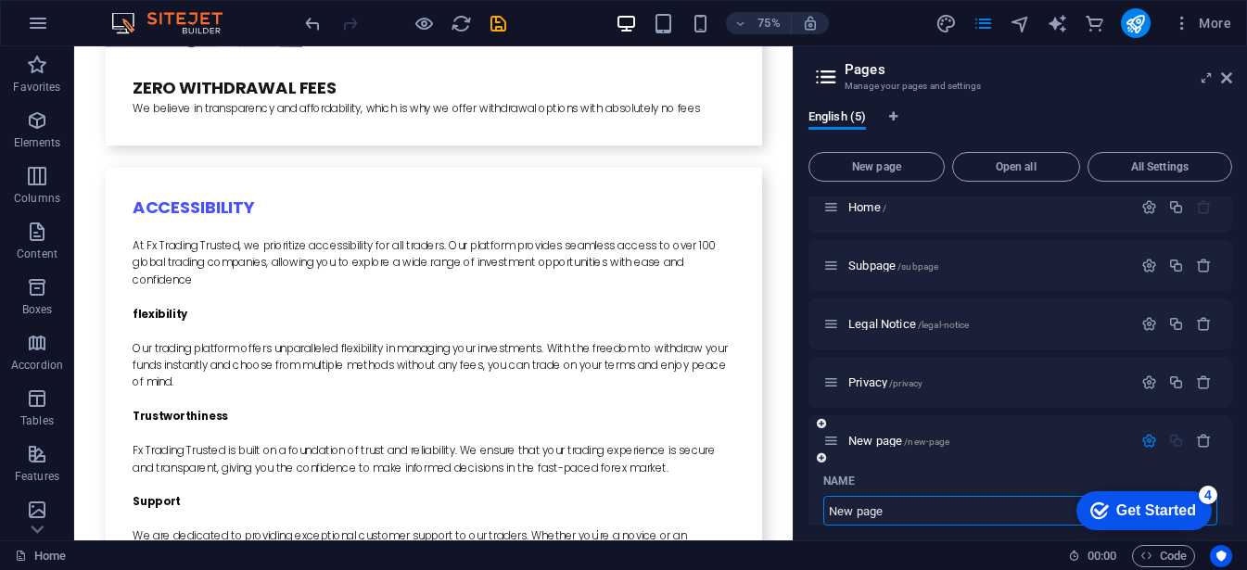
click at [910, 514] on input "New page" at bounding box center [1020, 511] width 394 height 30
type input "N"
type input "/new-pag"
type input "/"
type input "sin"
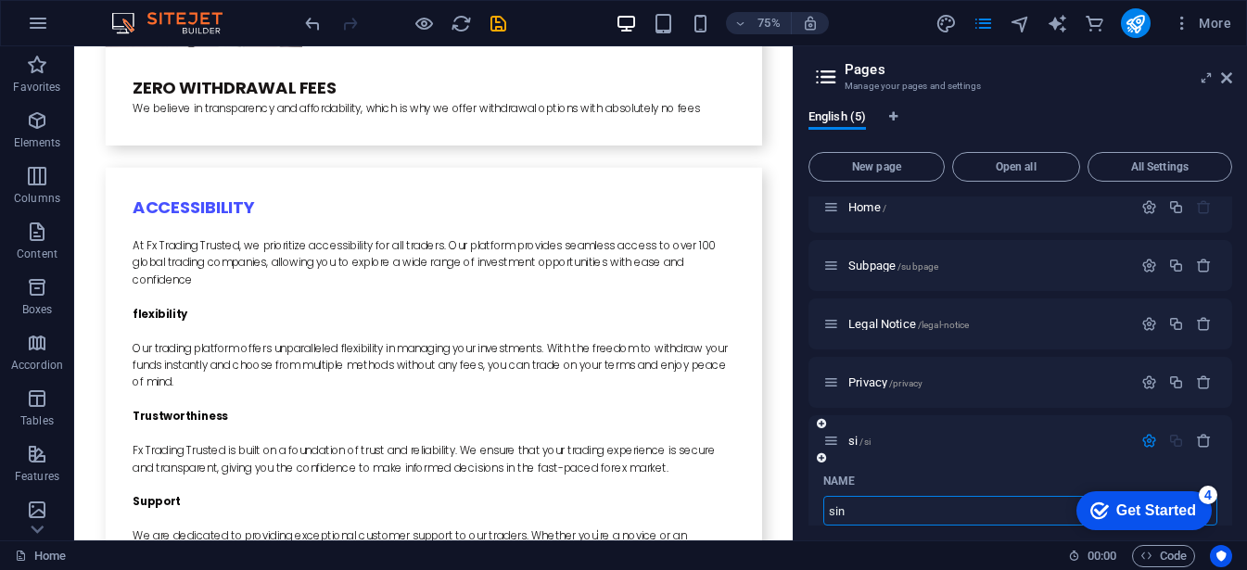
type input "/si"
type input "si"
type input "sing"
type input "/sin"
type input "sin"
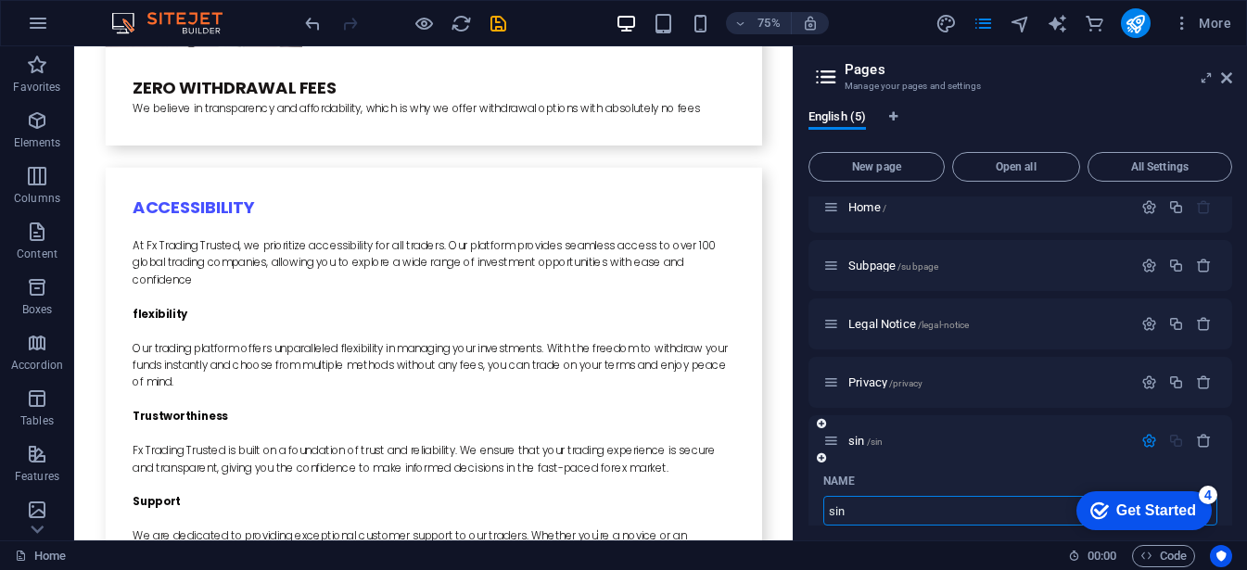
type input "si"
type input "/sing"
type input "sing"
type input "s"
type input "/s"
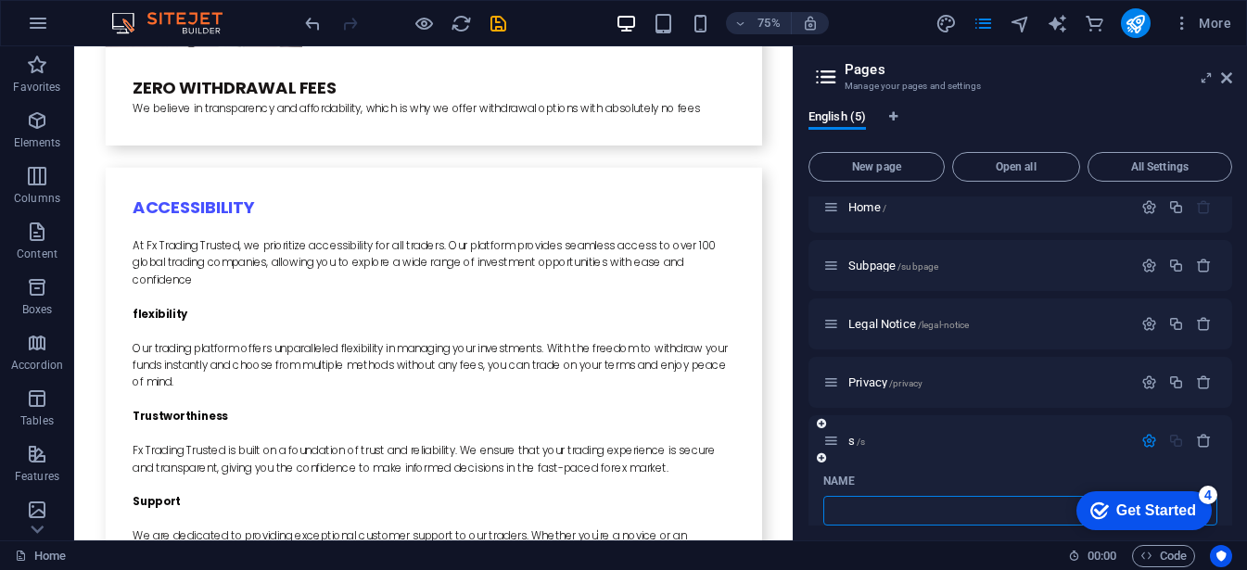
type input "s"
type input "/"
type input "sin"
type input "/sin"
type input "sin"
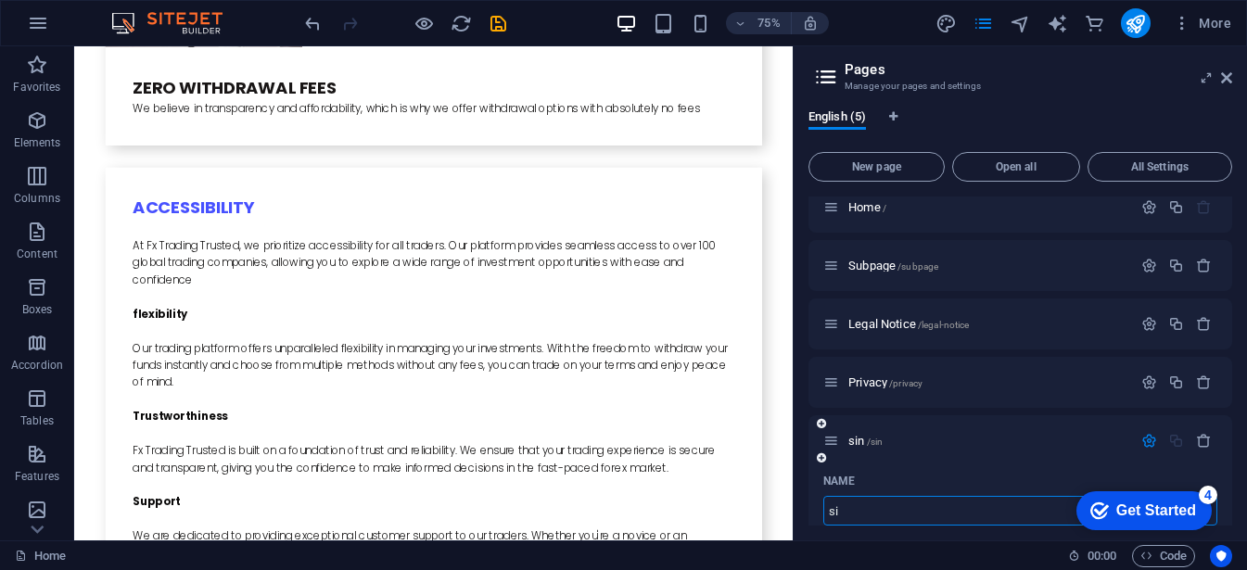
type input "sig"
type input "/si"
type input "si"
type input "sign"
type input "/sig"
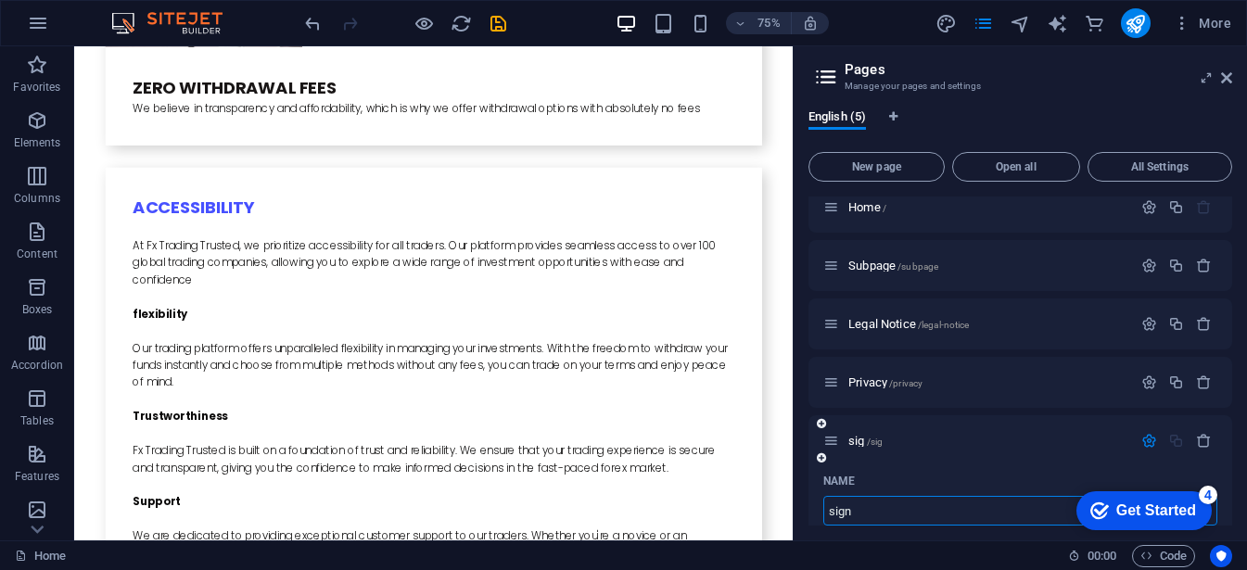
type input "sig"
type input "sign up"
type input "/sign"
type input "sign"
type input "sign up"
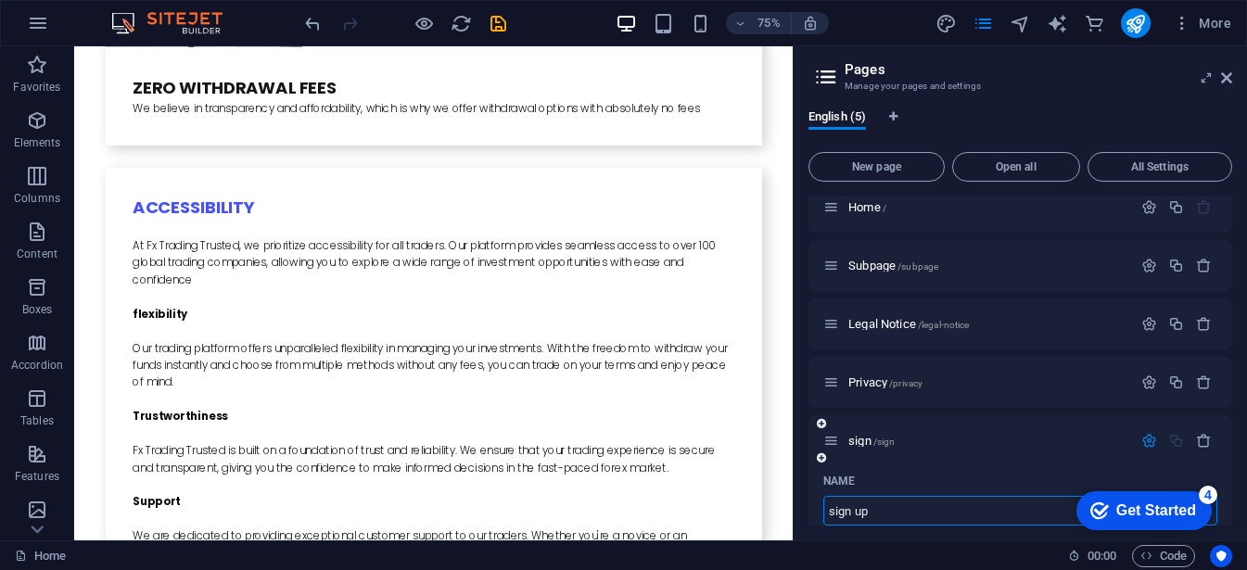
type input "/sign-up"
type input "sign up"
type input "sign up/s"
type input "sign up/"
type input "sign up/s"
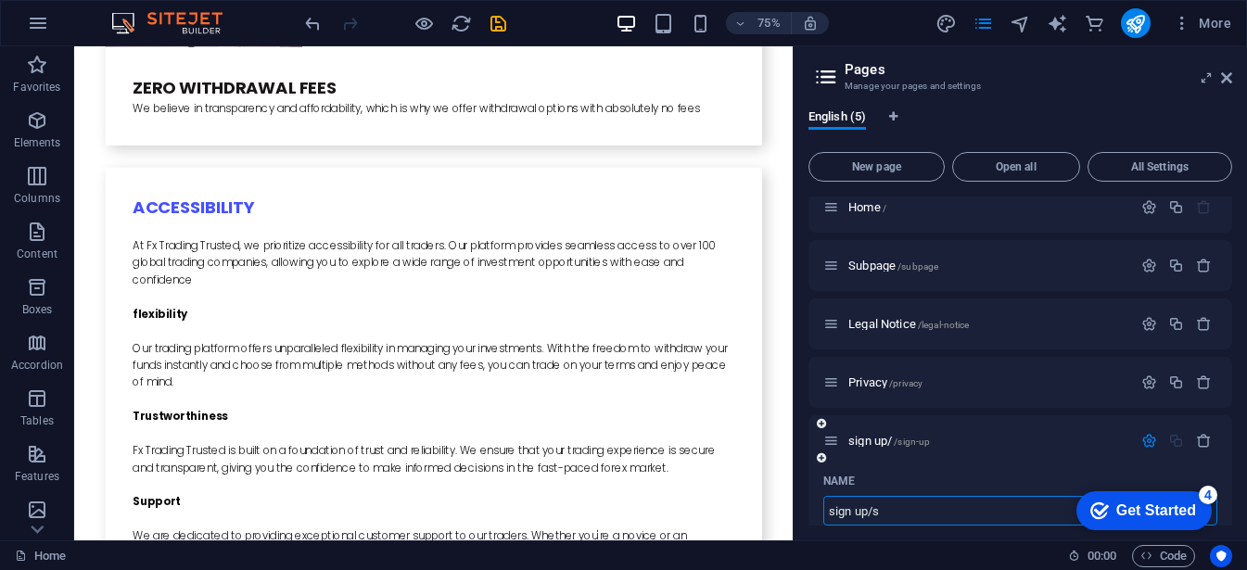
type input "/sign-up-s"
type input "sign up/s"
type input "sign up/sign in"
type input "/sign-up-si"
type input "sign up/si"
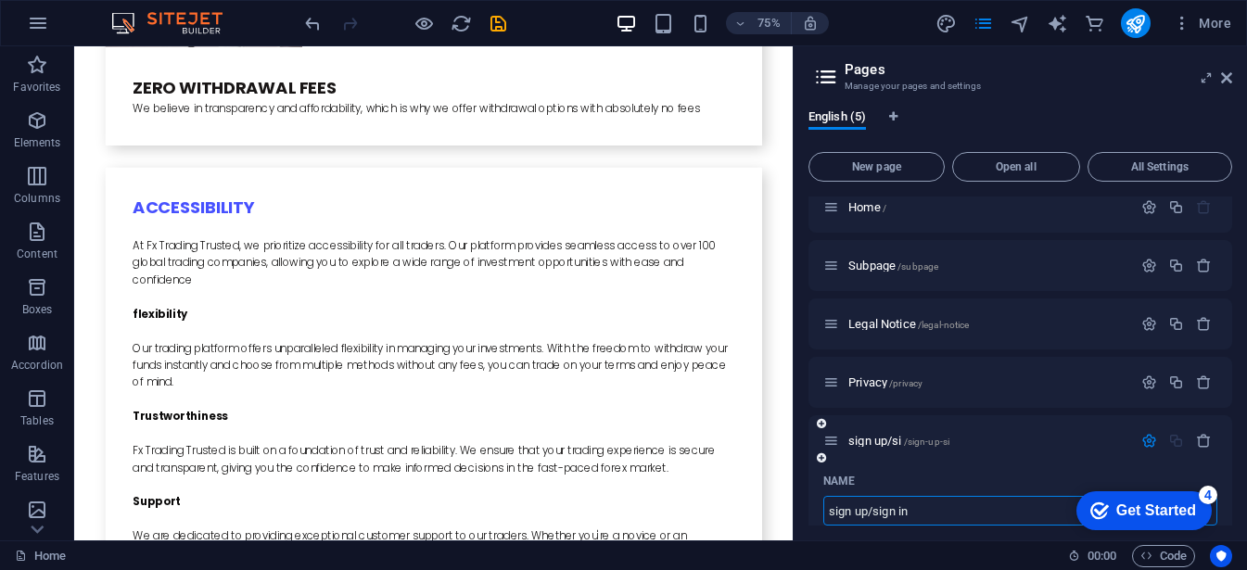
type input "sign up/sign in"
type input "/sign-up-sign-in"
type input "sign up/sign in"
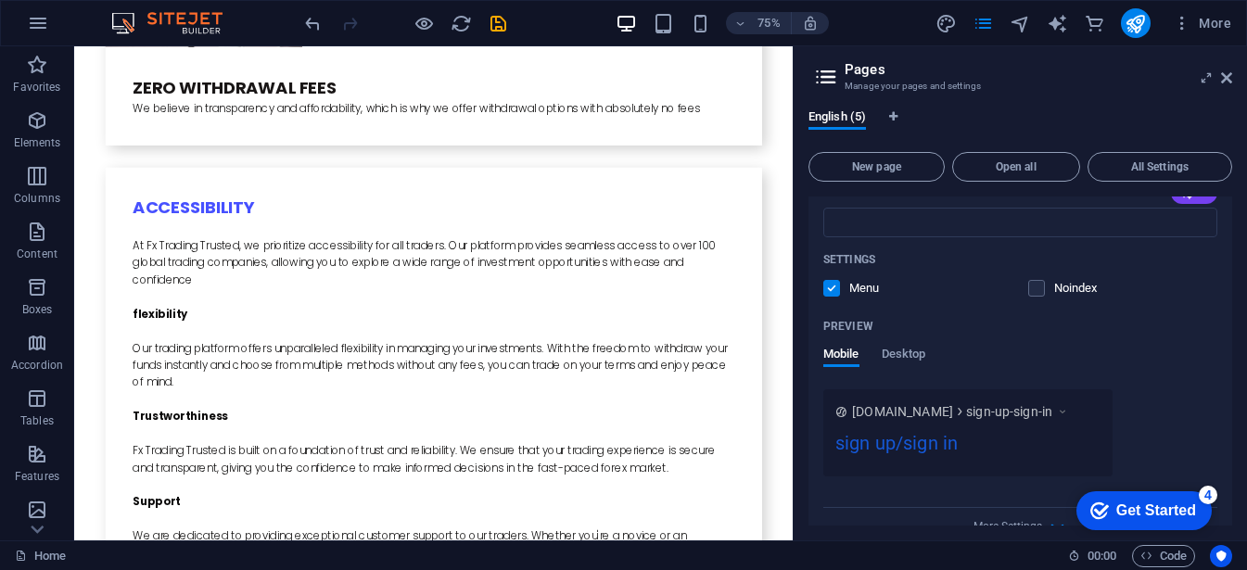
scroll to position [635, 0]
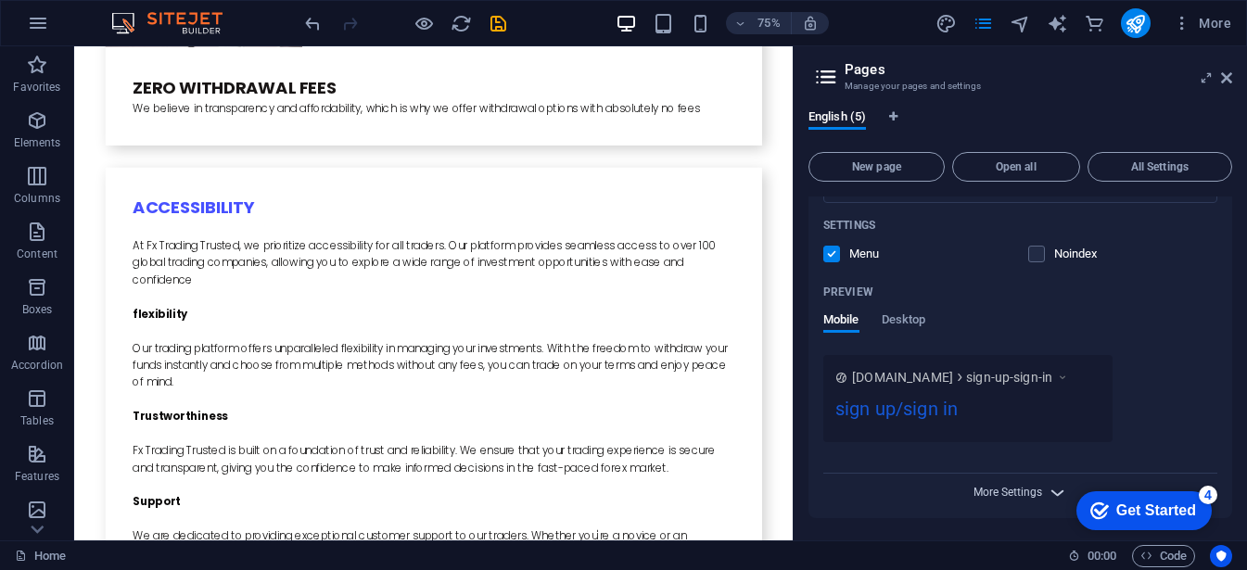
type input "sign up/sign in"
click at [1031, 488] on span "More Settings" at bounding box center [1007, 492] width 69 height 13
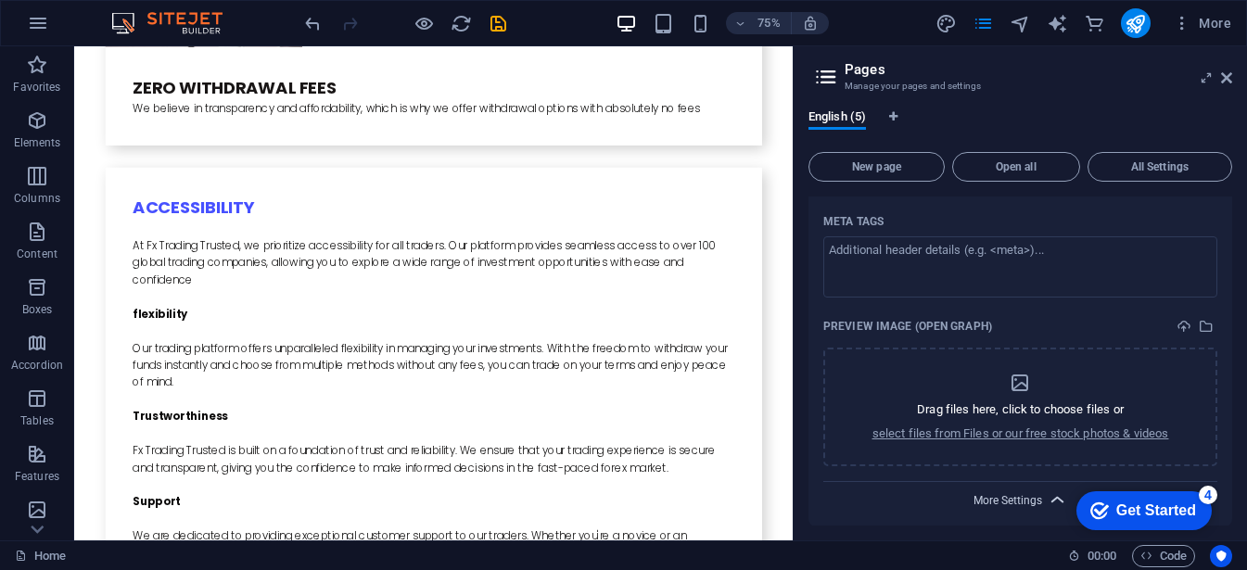
scroll to position [893, 0]
click at [1038, 495] on span "More Settings" at bounding box center [1007, 500] width 69 height 13
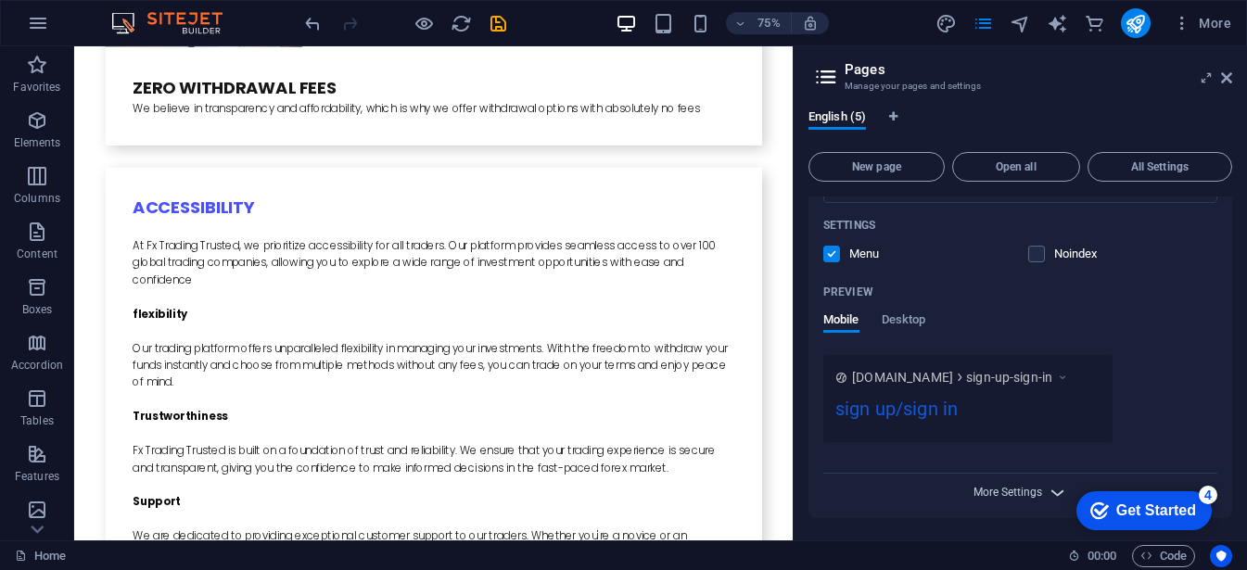
scroll to position [635, 0]
click at [930, 399] on div "sign up/sign in" at bounding box center [967, 413] width 265 height 36
click at [1069, 374] on icon at bounding box center [1062, 377] width 13 height 19
click at [940, 390] on div "www.example.com sign-up-sign-in sign up/sign in" at bounding box center [967, 398] width 289 height 87
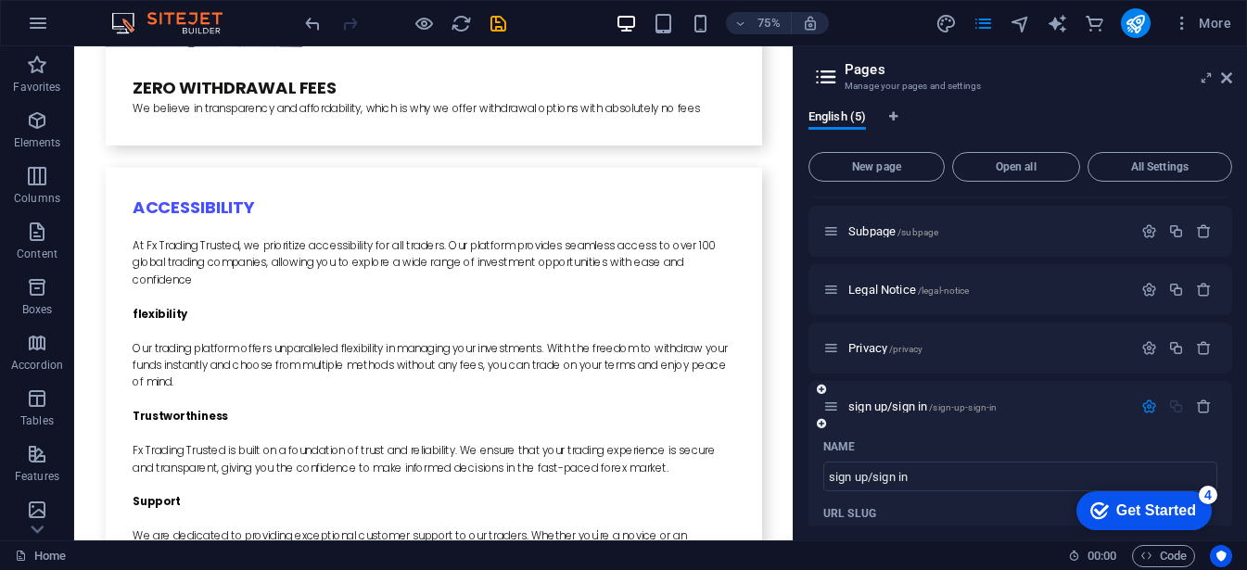
scroll to position [44, 0]
click at [1144, 414] on icon "button" at bounding box center [1149, 411] width 16 height 16
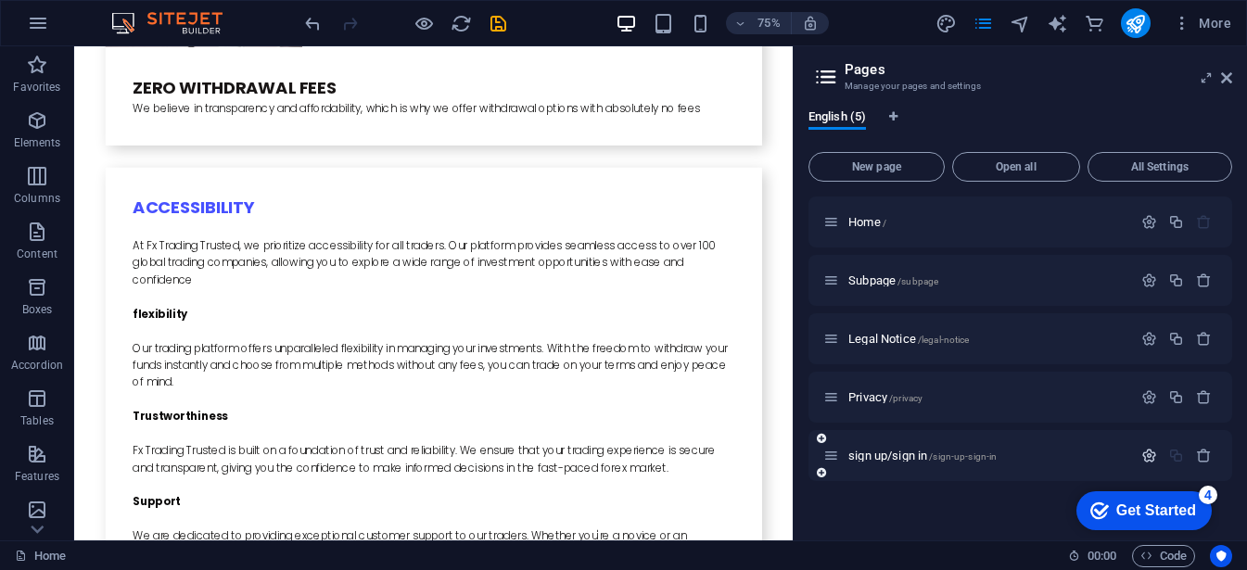
scroll to position [0, 0]
click at [1206, 75] on icon at bounding box center [1206, 77] width 0 height 15
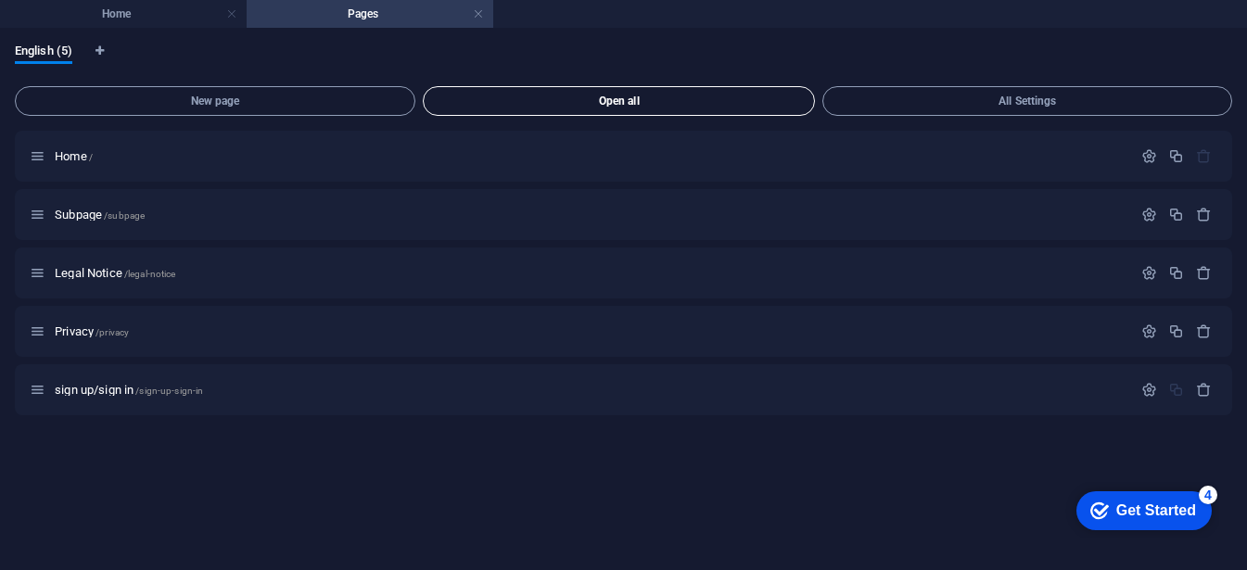
click at [575, 98] on span "Open all" at bounding box center [618, 100] width 375 height 11
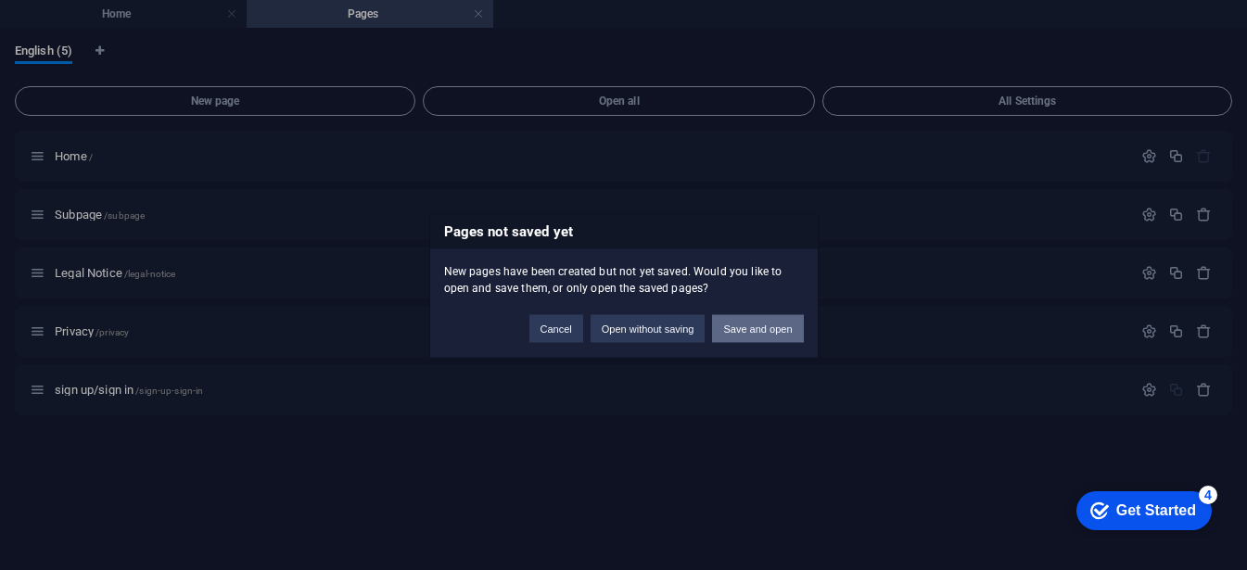
click at [761, 324] on button "Save and open" at bounding box center [757, 328] width 91 height 28
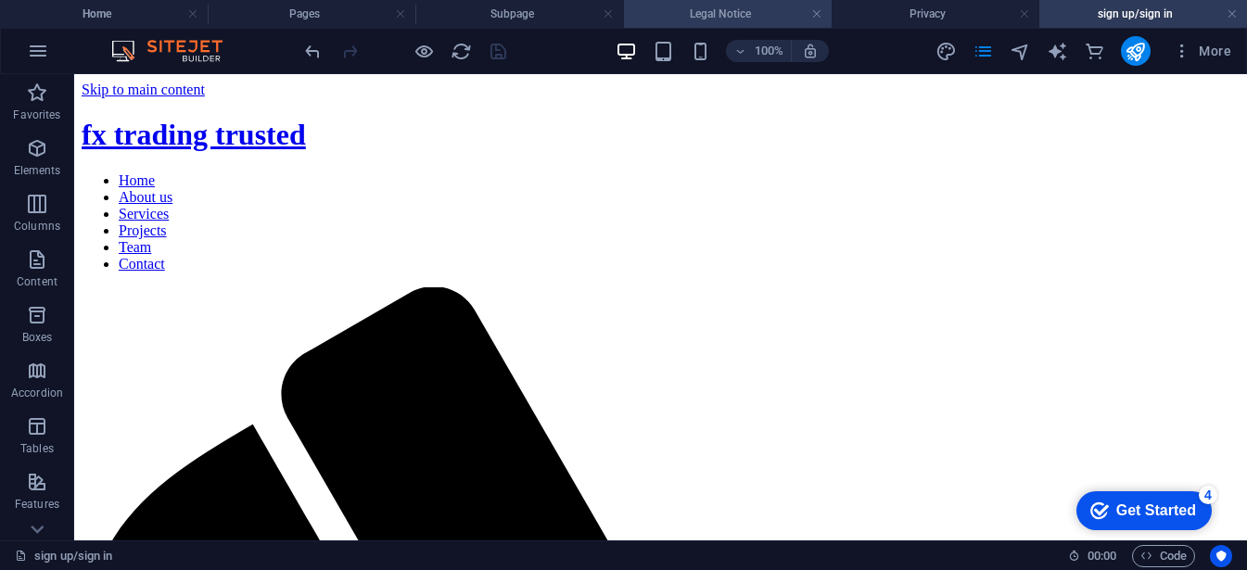
click at [755, 19] on h4 "Legal Notice" at bounding box center [728, 14] width 208 height 20
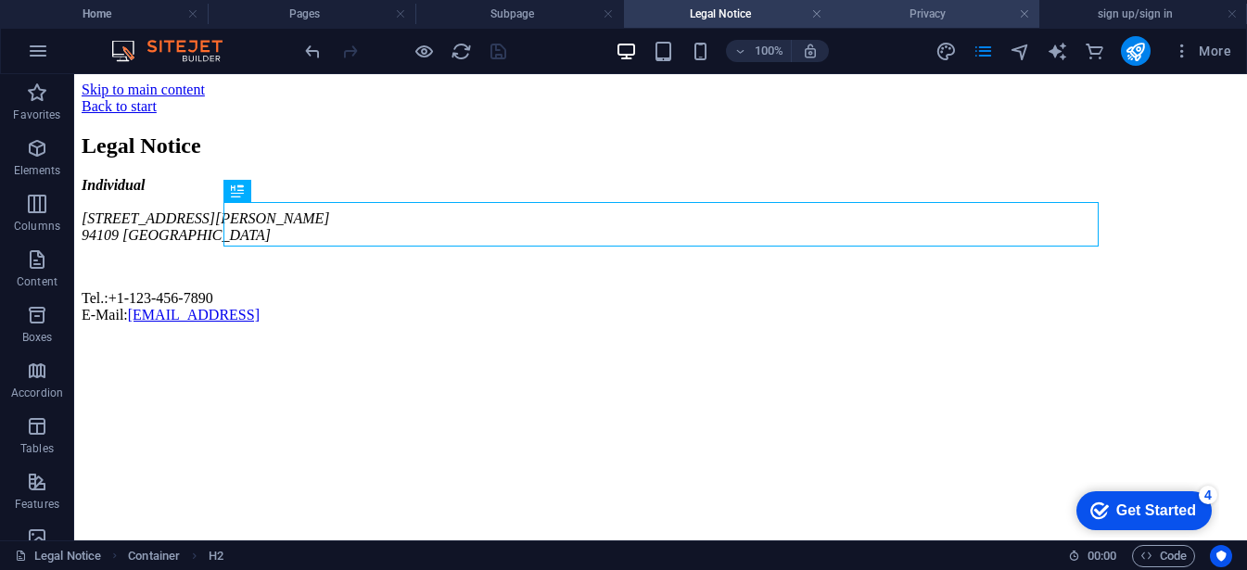
click at [905, 17] on h4 "Privacy" at bounding box center [935, 14] width 208 height 20
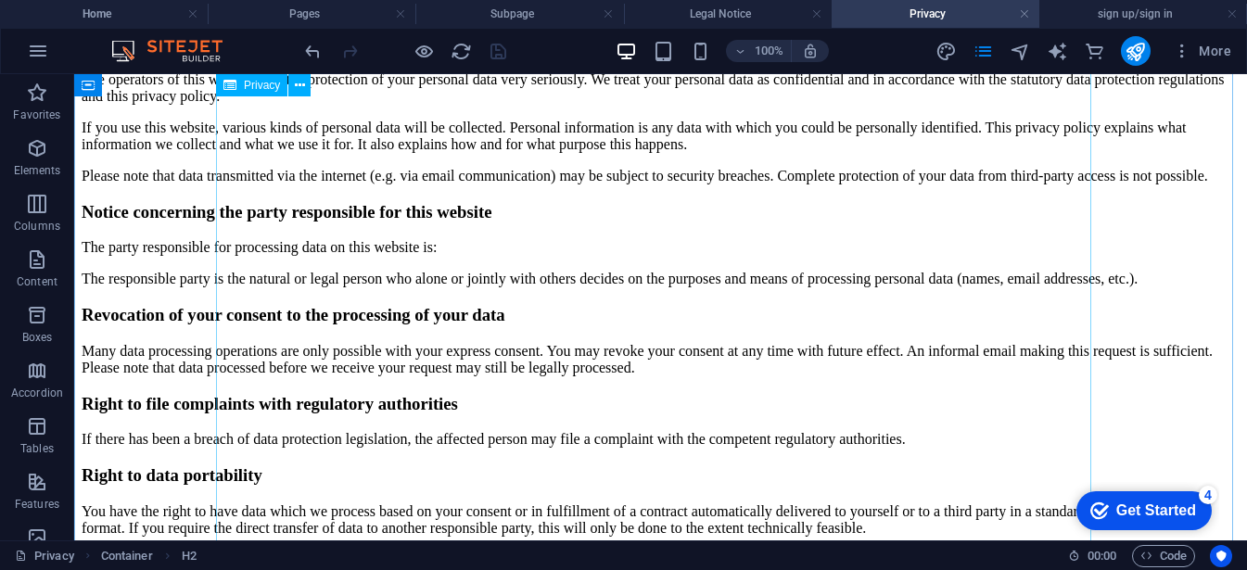
scroll to position [786, 0]
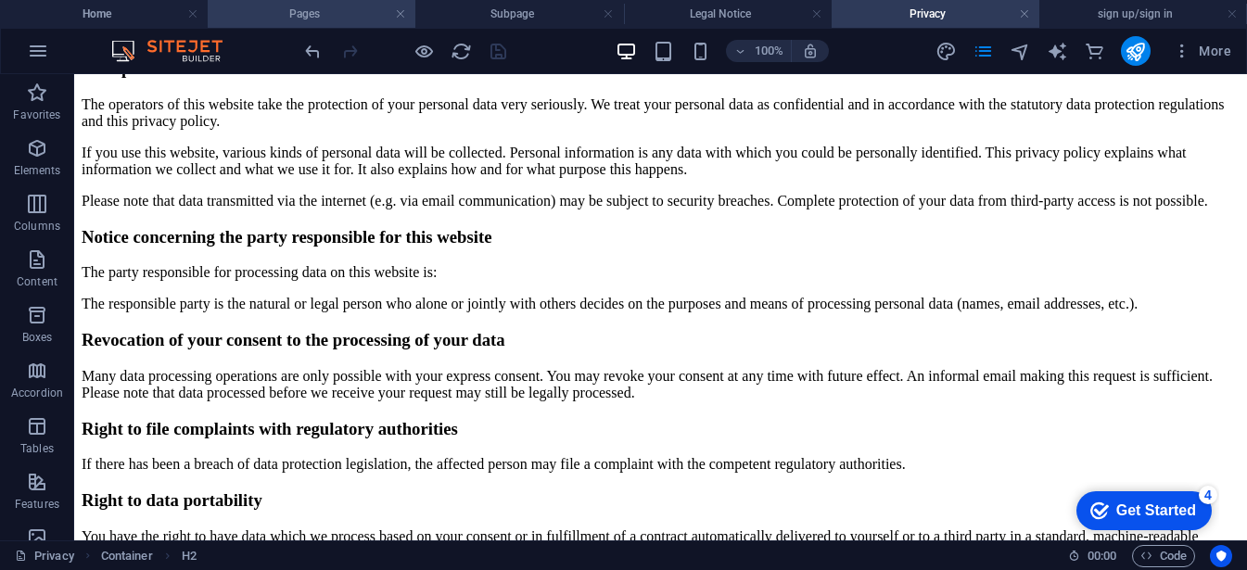
click at [330, 10] on h4 "Pages" at bounding box center [312, 14] width 208 height 20
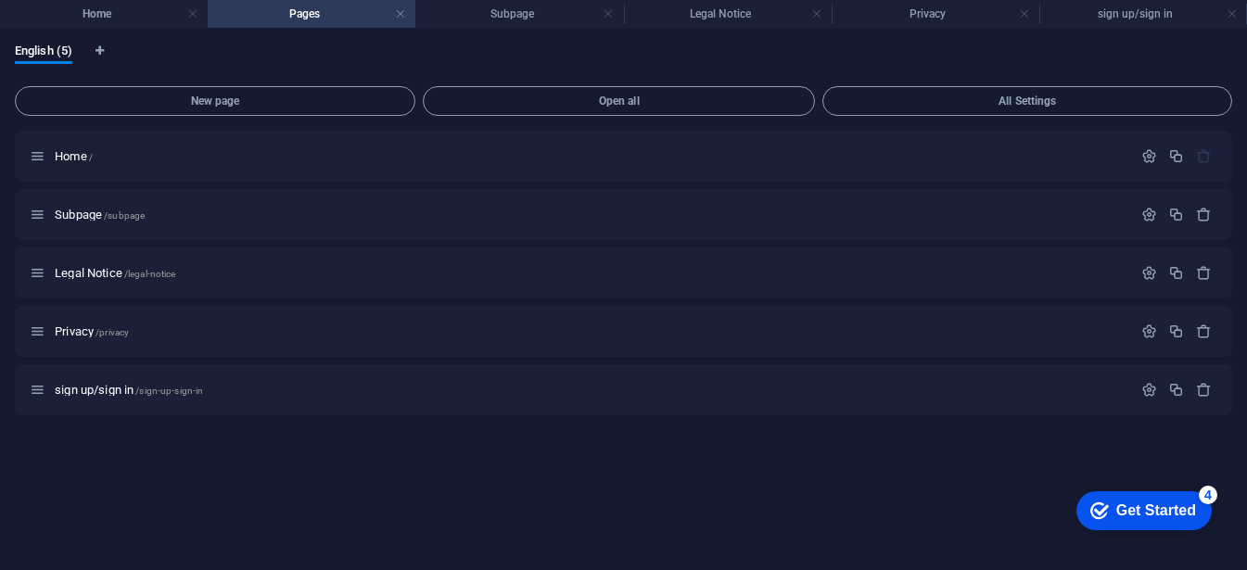
scroll to position [0, 0]
click at [135, 5] on h4 "Home" at bounding box center [104, 14] width 208 height 20
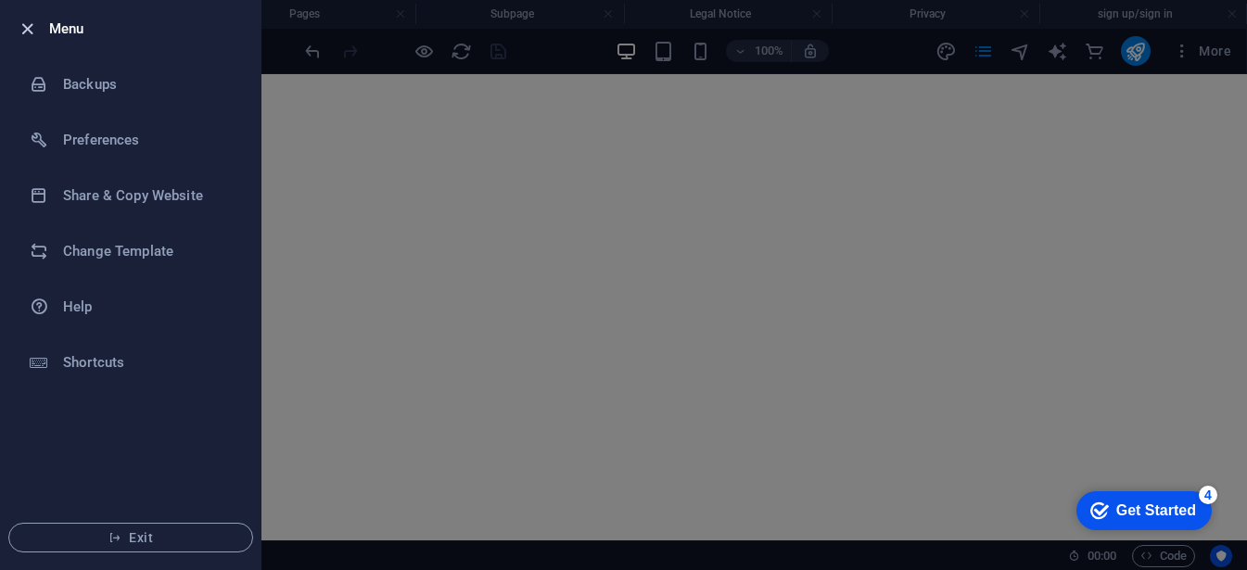
click at [34, 22] on icon "button" at bounding box center [27, 29] width 21 height 21
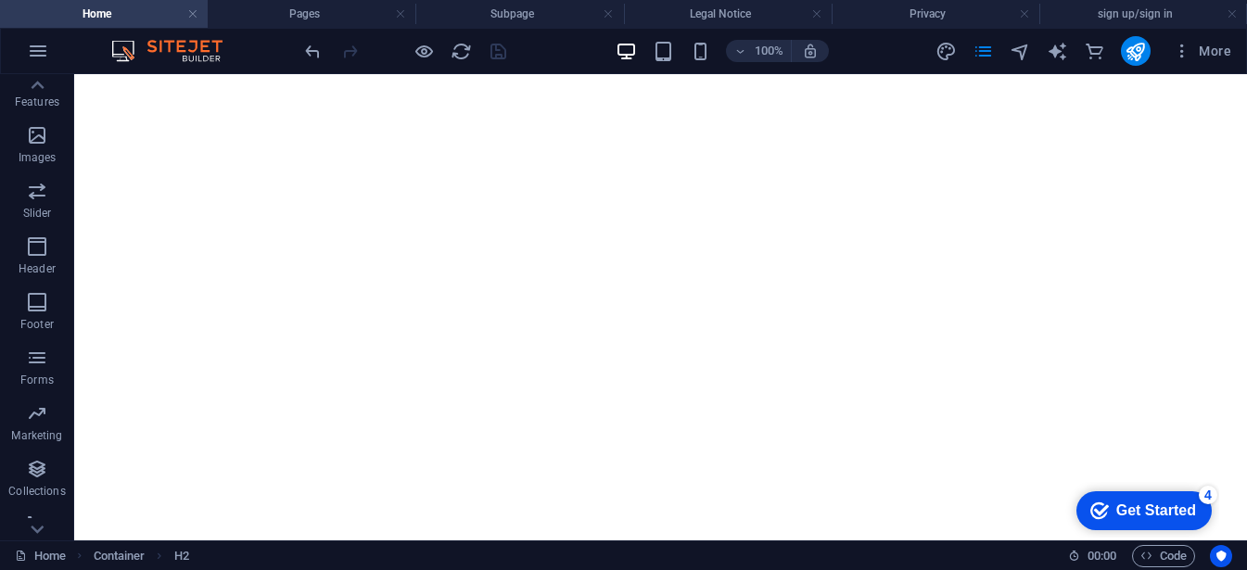
scroll to position [424, 0]
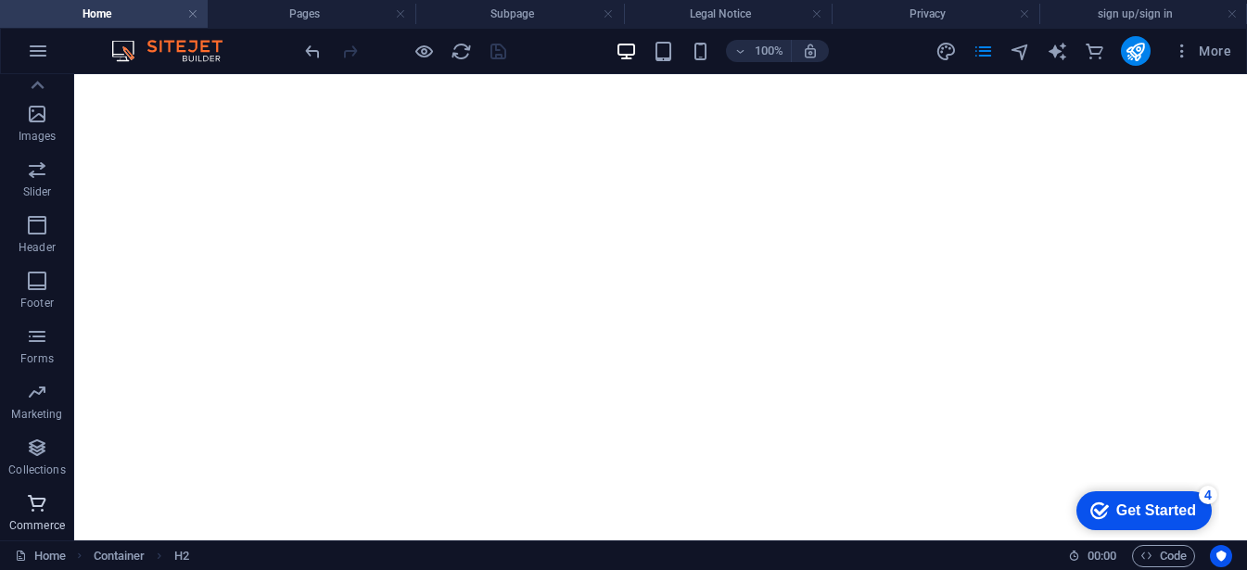
click at [30, 517] on span "Commerce" at bounding box center [37, 514] width 74 height 44
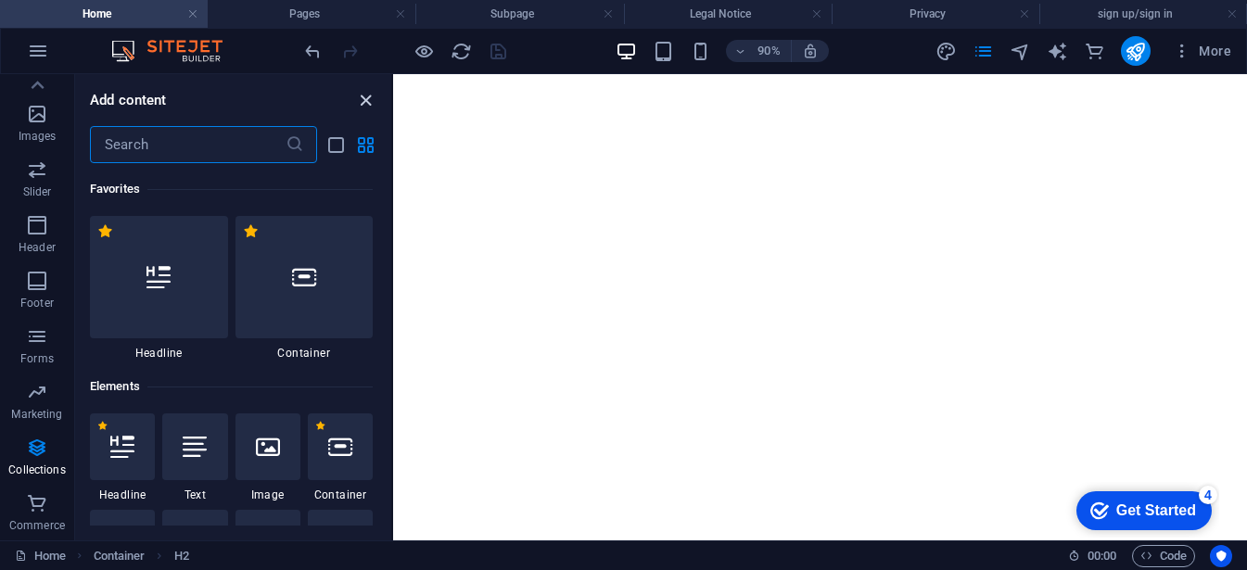
scroll to position [17684, 0]
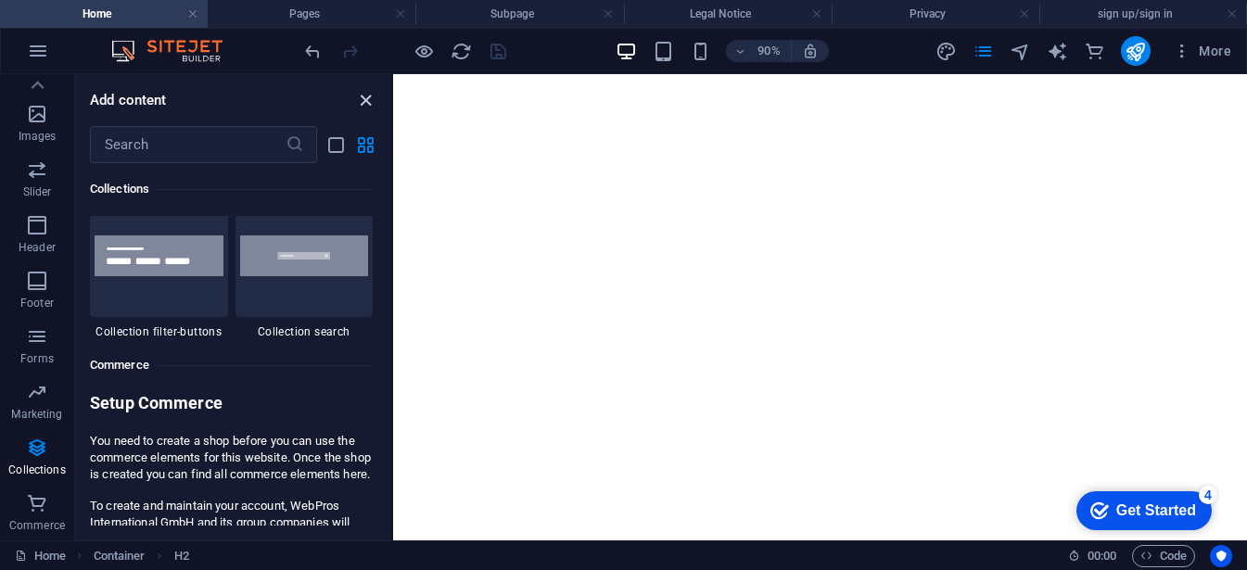
click at [370, 97] on icon "close panel" at bounding box center [365, 100] width 21 height 21
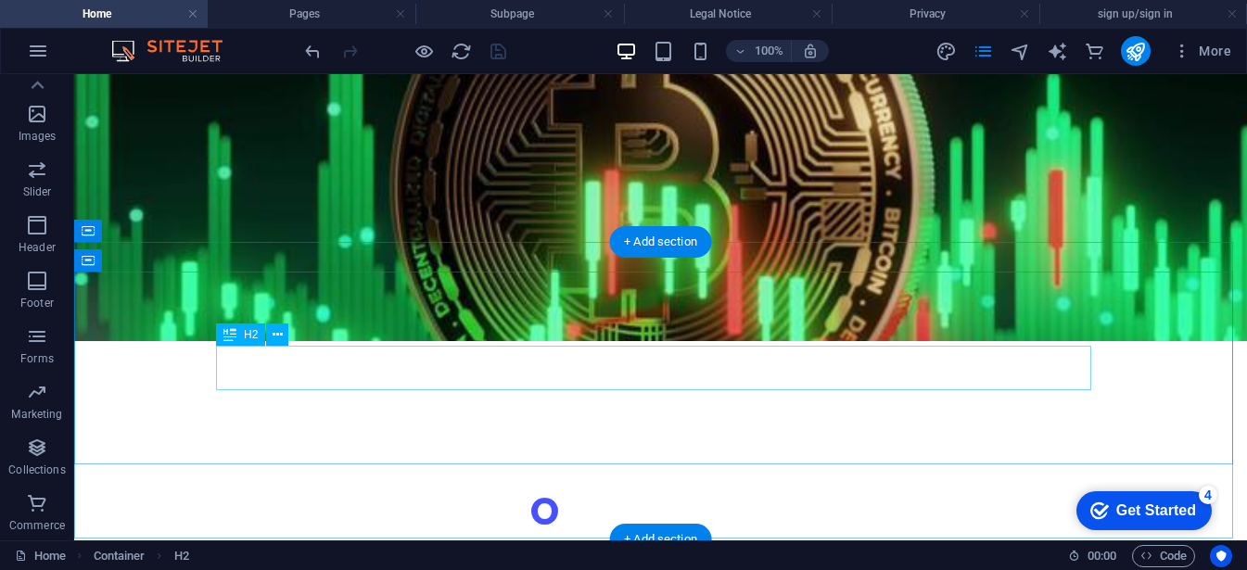
scroll to position [1505, 0]
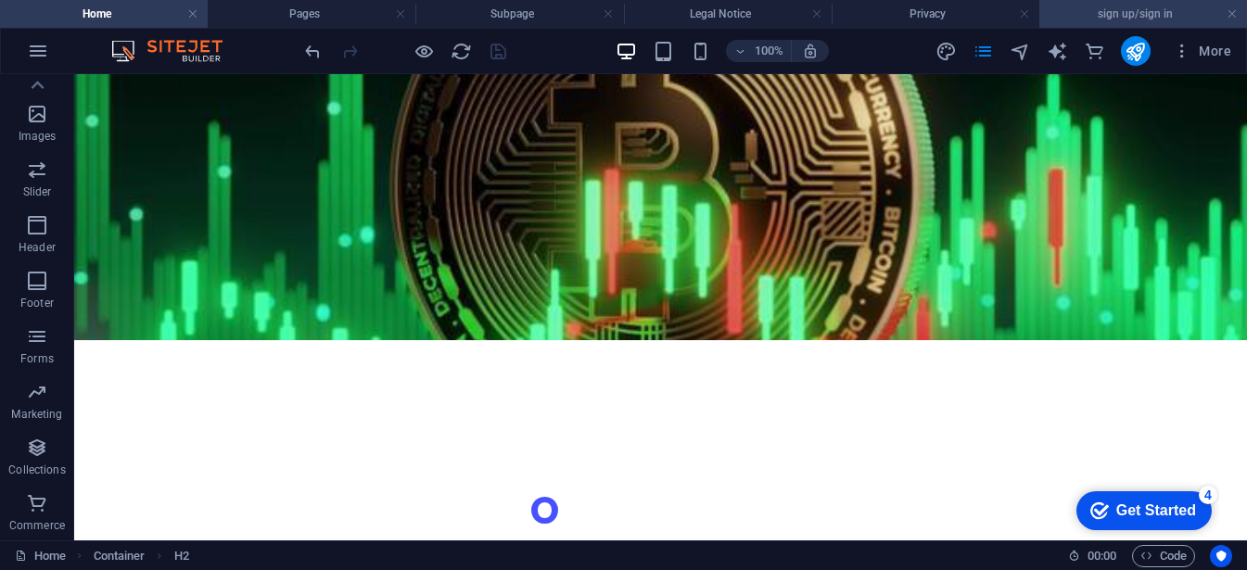
click at [1157, 17] on h4 "sign up/sign in" at bounding box center [1143, 14] width 208 height 20
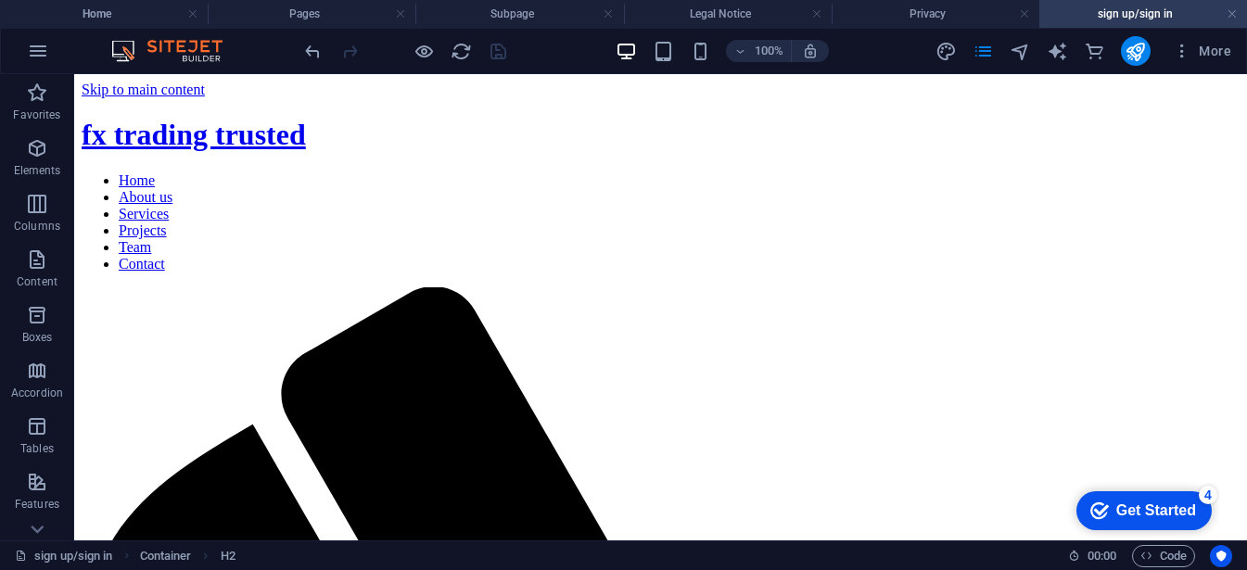
scroll to position [0, 0]
click at [1212, 51] on span "More" at bounding box center [1201, 51] width 58 height 19
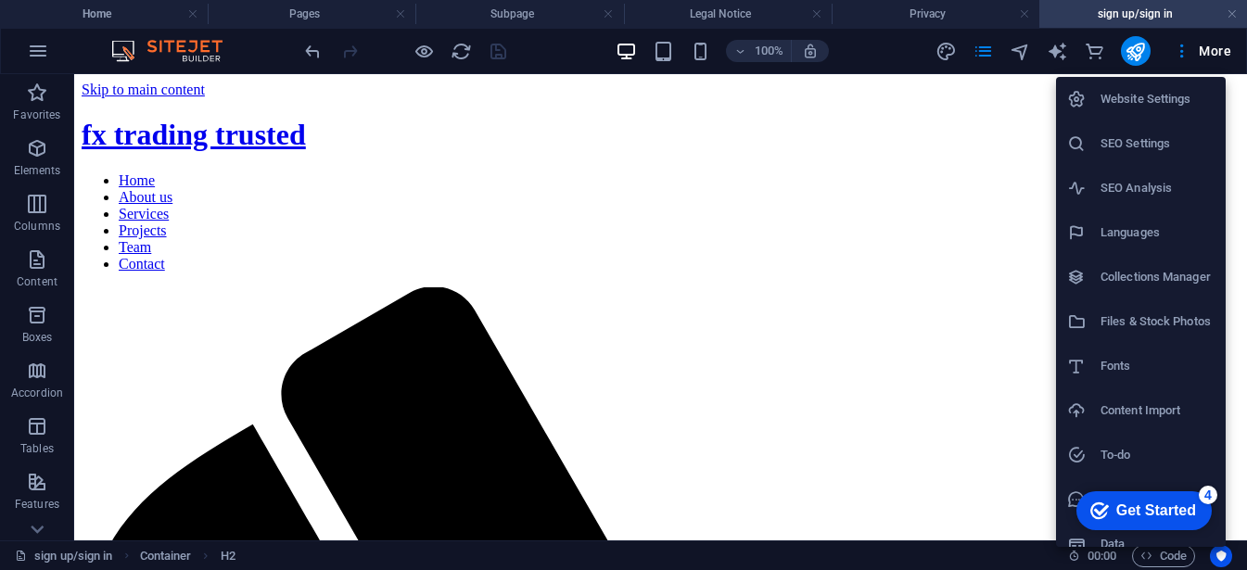
scroll to position [19, 0]
